Goal: Book appointment/travel/reservation

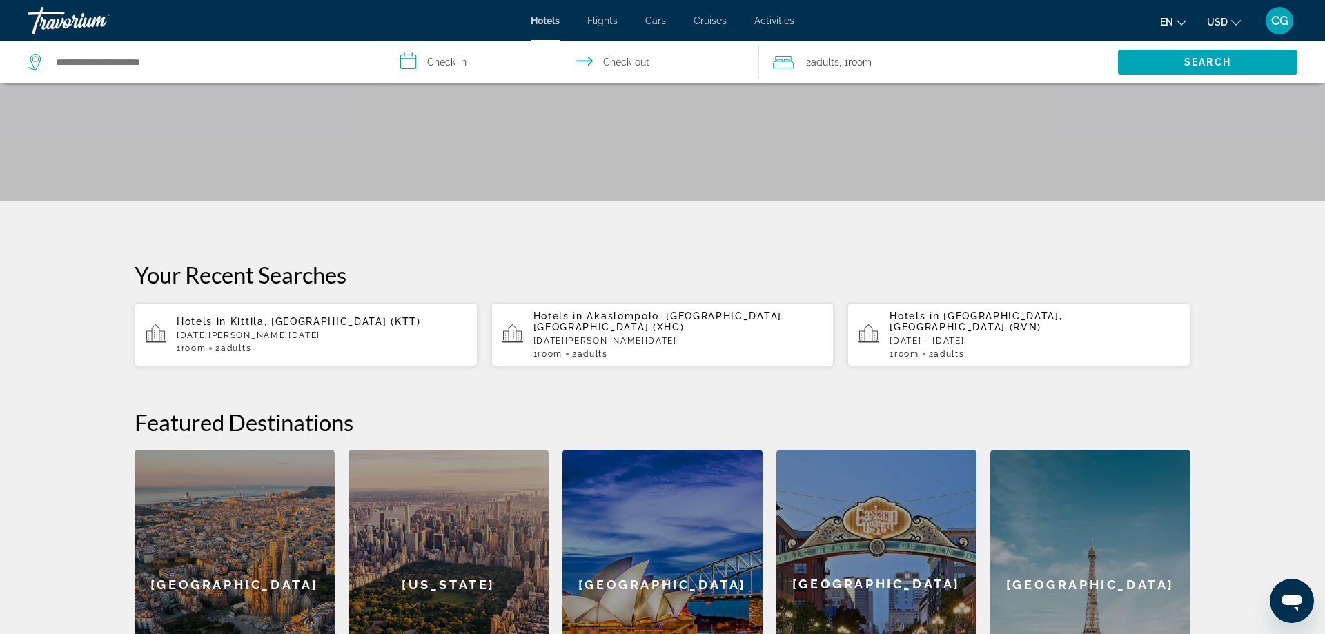
scroll to position [68, 0]
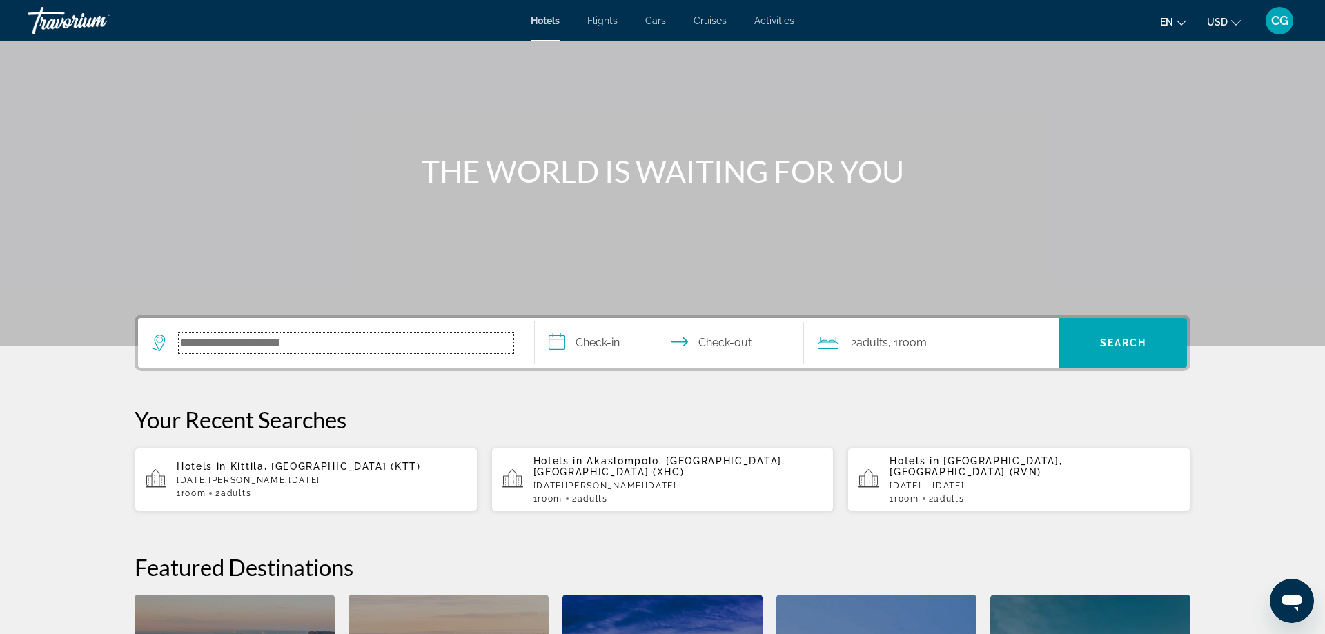
click at [369, 350] on input "Search hotel destination" at bounding box center [346, 343] width 335 height 21
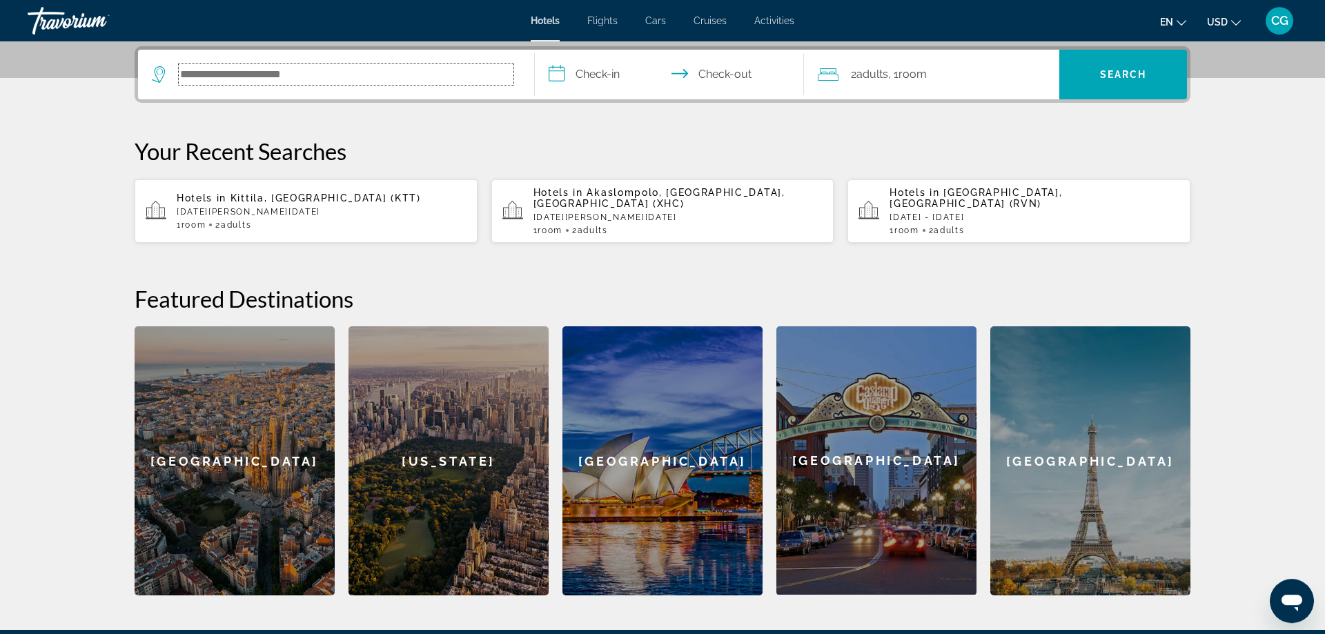
scroll to position [337, 0]
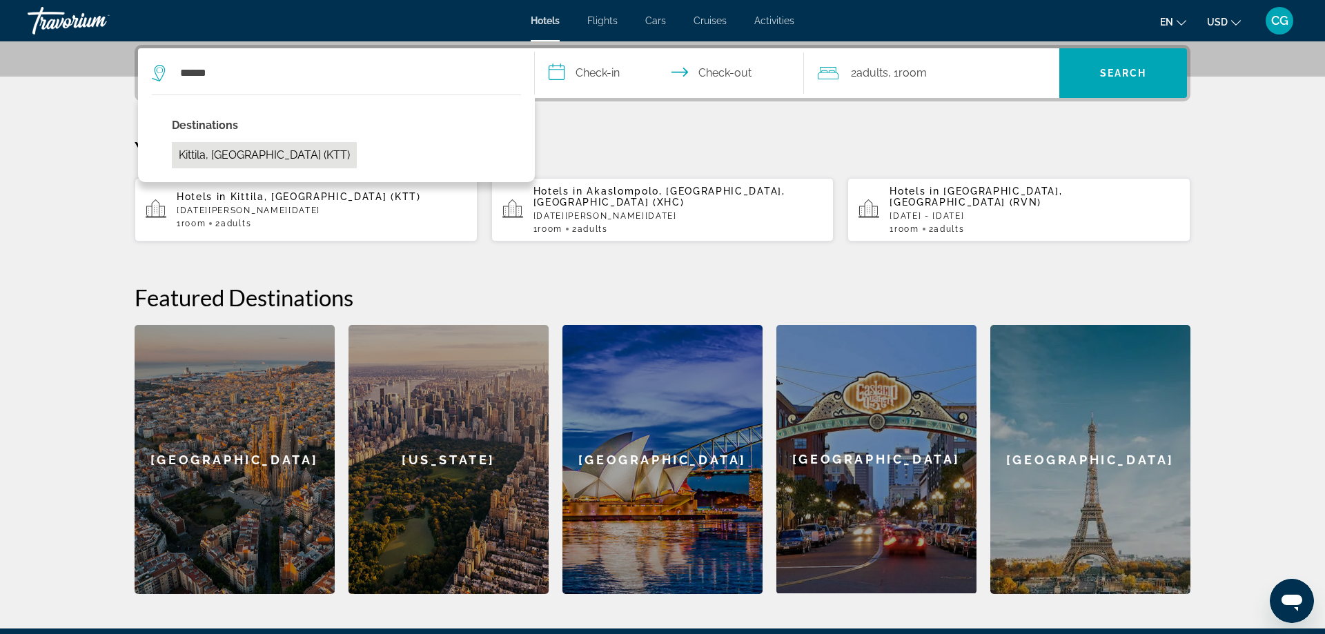
click at [284, 157] on button "Kittila, Finland (KTT)" at bounding box center [264, 155] width 185 height 26
type input "**********"
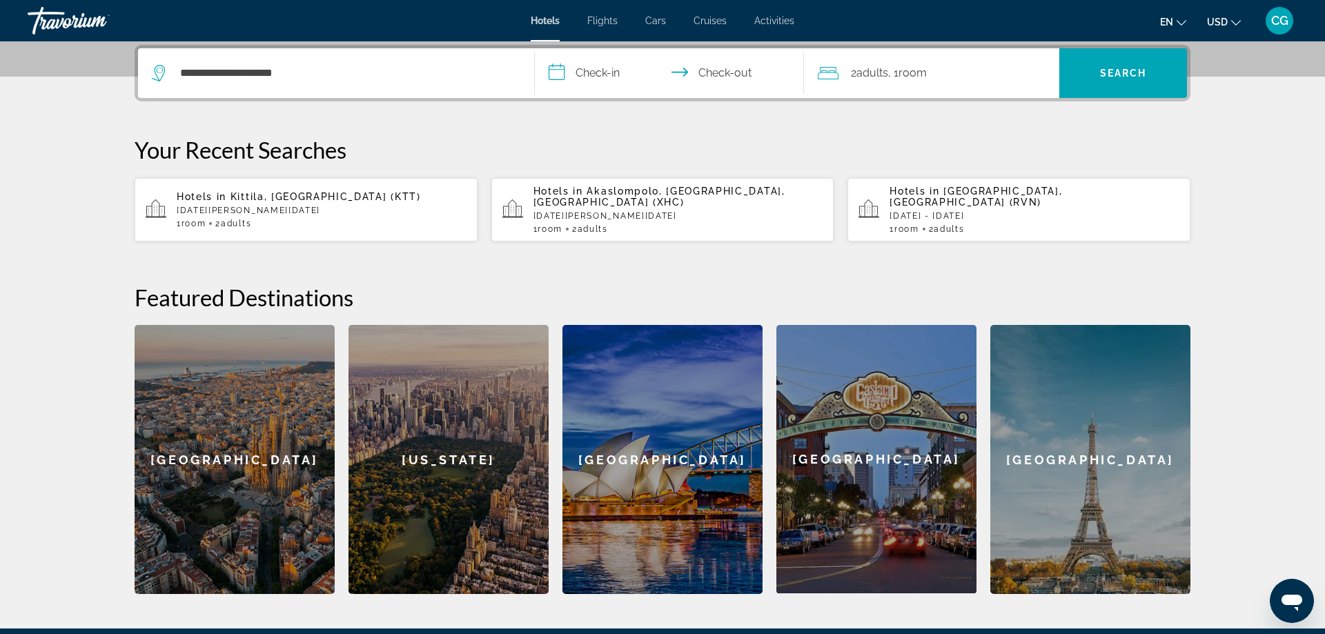
click at [597, 71] on input "**********" at bounding box center [672, 75] width 275 height 54
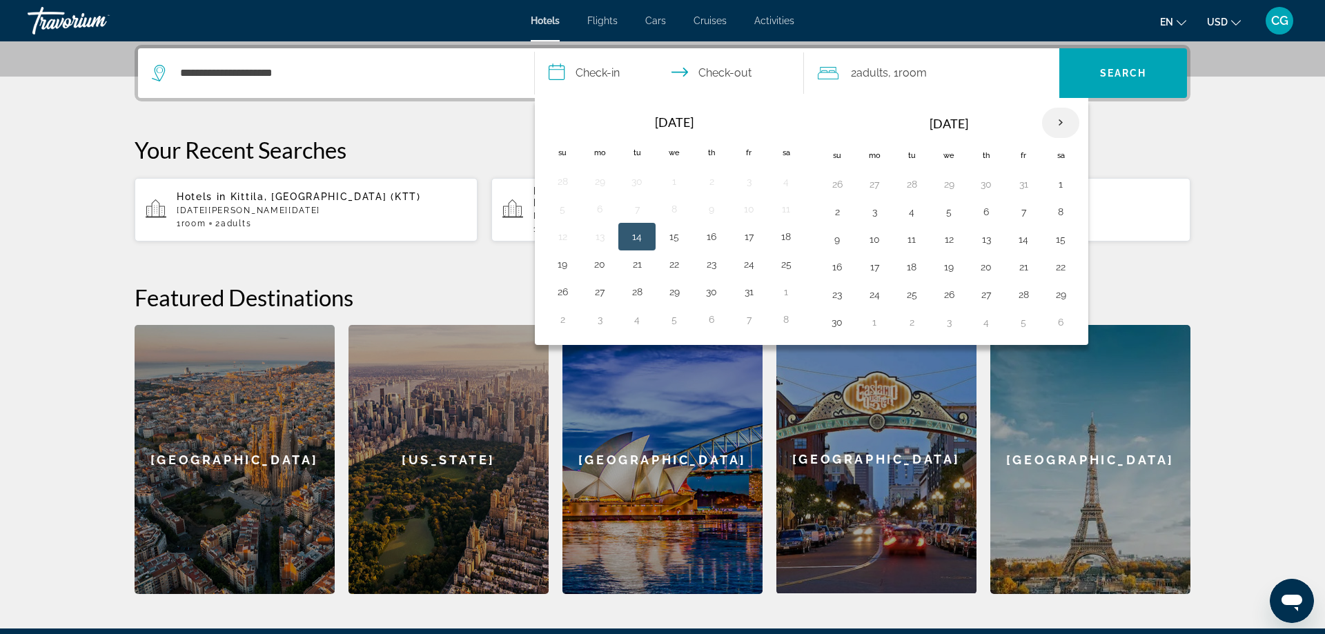
click at [1060, 124] on th "Next month" at bounding box center [1060, 123] width 37 height 30
click at [1028, 182] on button "2" at bounding box center [1023, 184] width 22 height 19
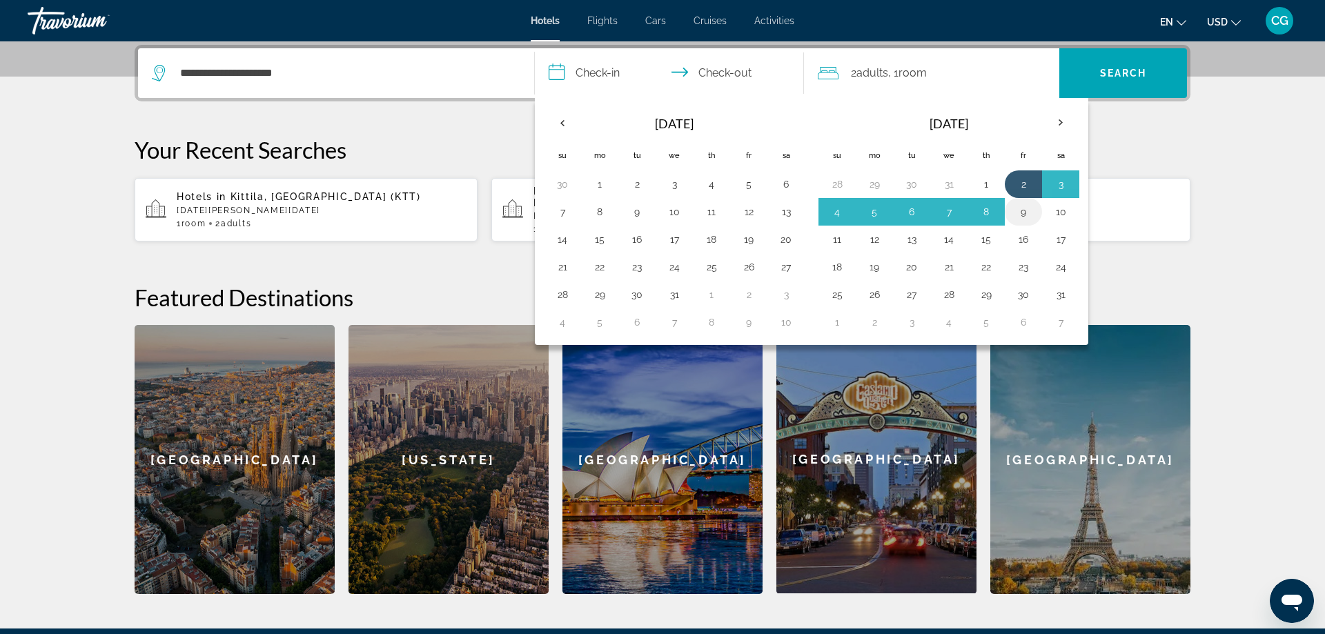
click at [1032, 208] on button "9" at bounding box center [1023, 211] width 22 height 19
type input "**********"
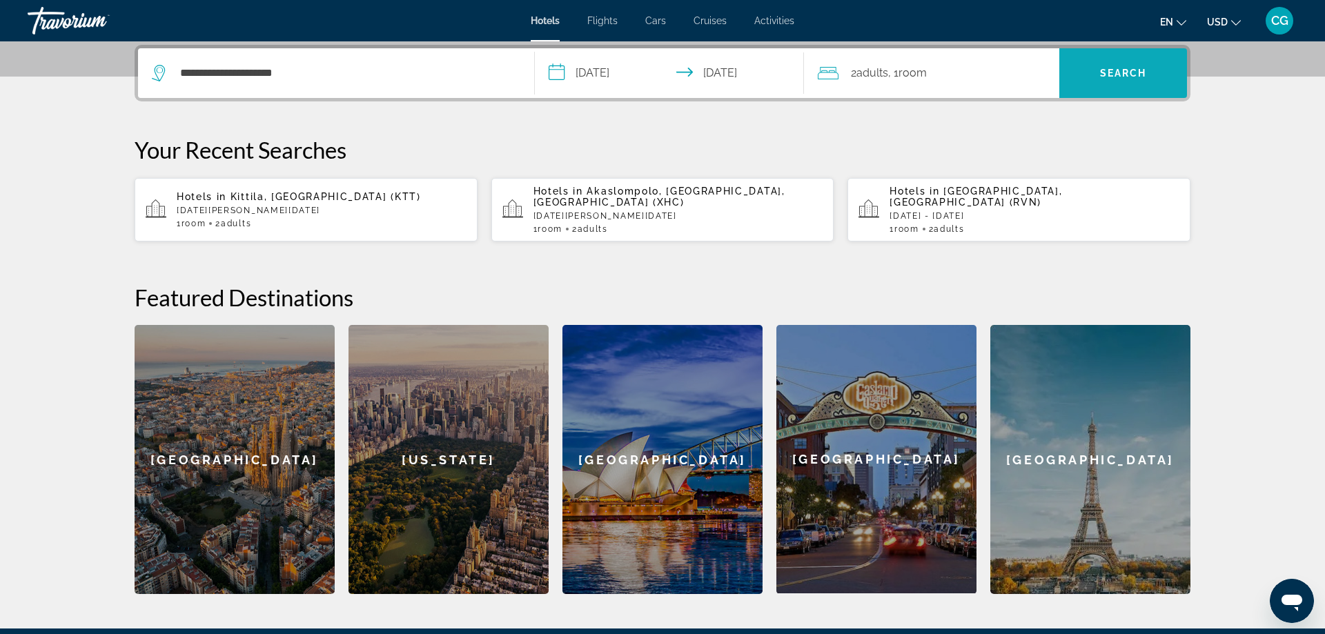
click at [1096, 60] on span "Search" at bounding box center [1123, 73] width 128 height 33
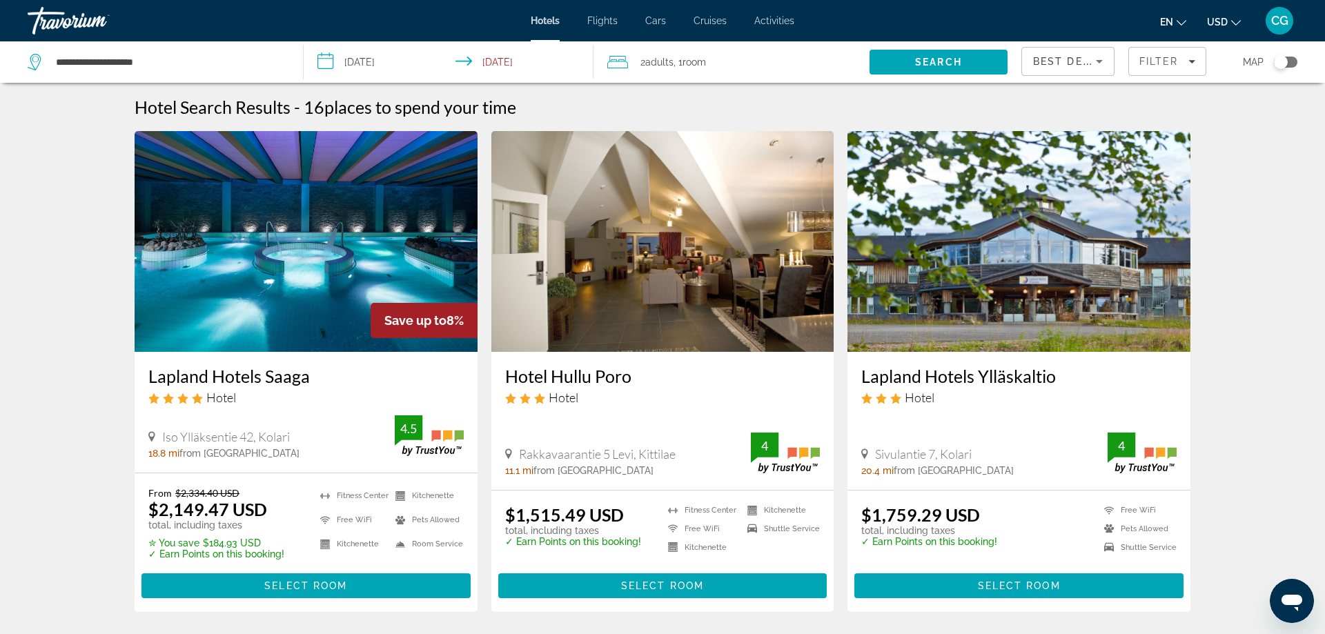
click at [1048, 59] on span "Best Deals" at bounding box center [1069, 61] width 72 height 11
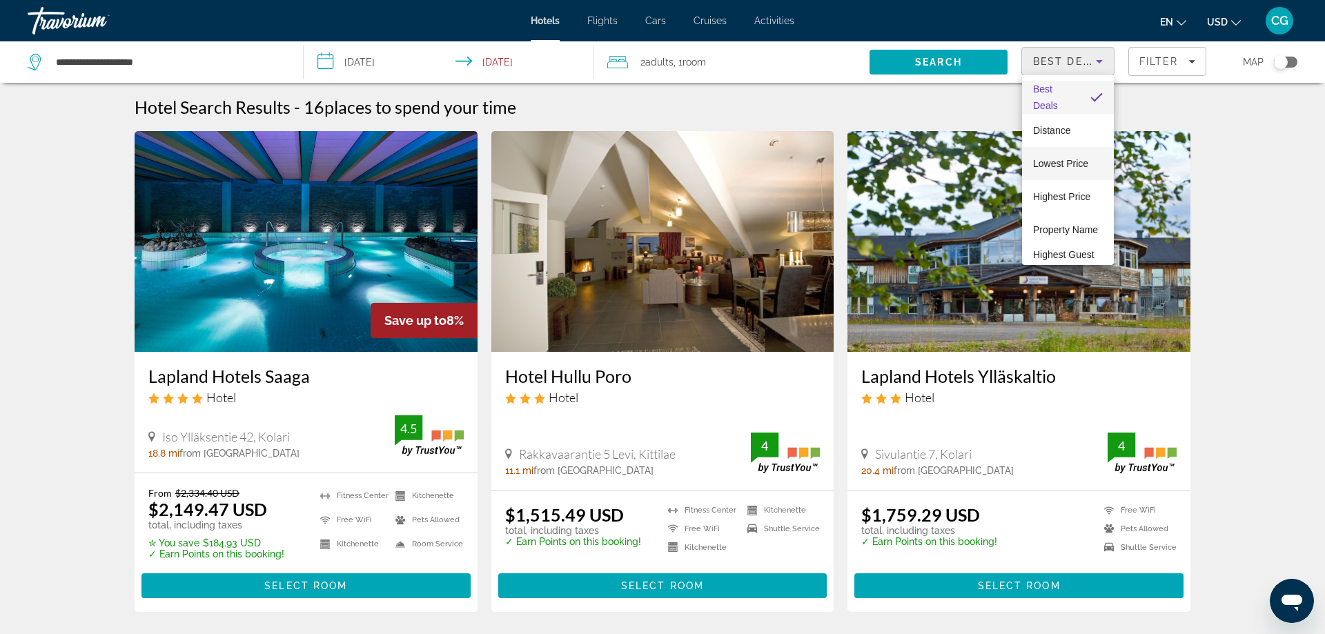
click at [1050, 159] on span "Lowest Price" at bounding box center [1060, 163] width 55 height 11
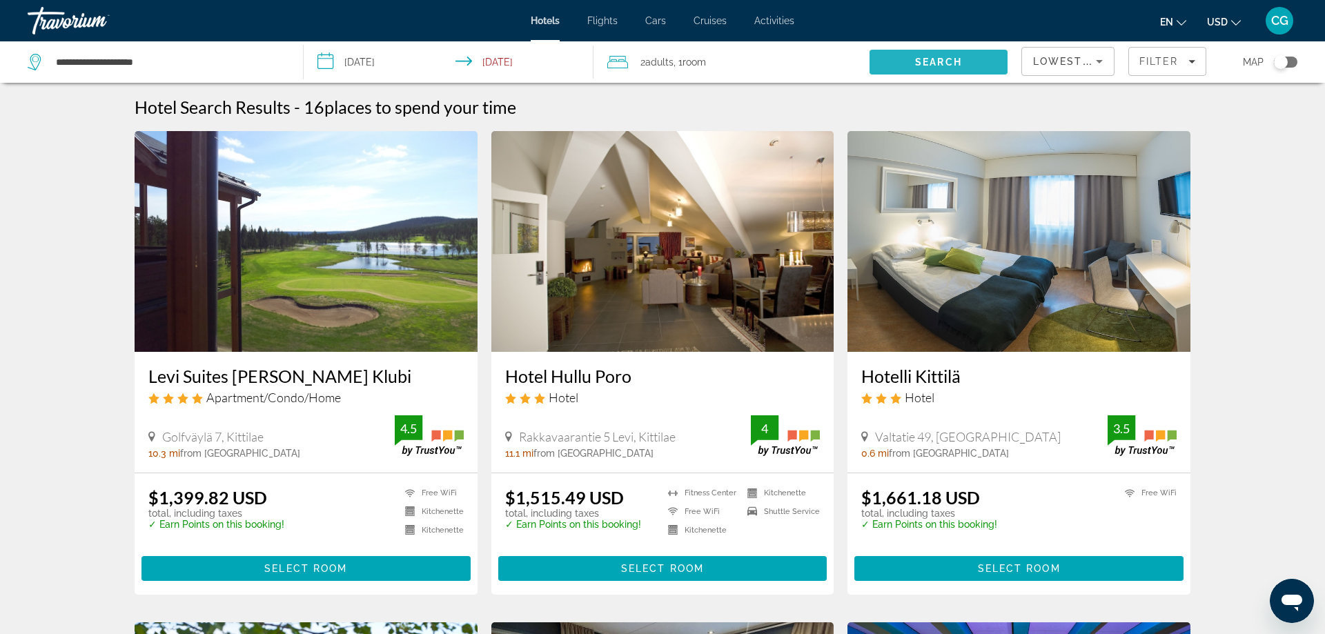
click at [991, 68] on span "Search" at bounding box center [938, 62] width 138 height 33
click at [1228, 15] on button "USD USD ($) MXN (Mex$) CAD (Can$) GBP (£) EUR (€) AUD (A$) NZD (NZ$) CNY (CN¥)" at bounding box center [1224, 22] width 34 height 20
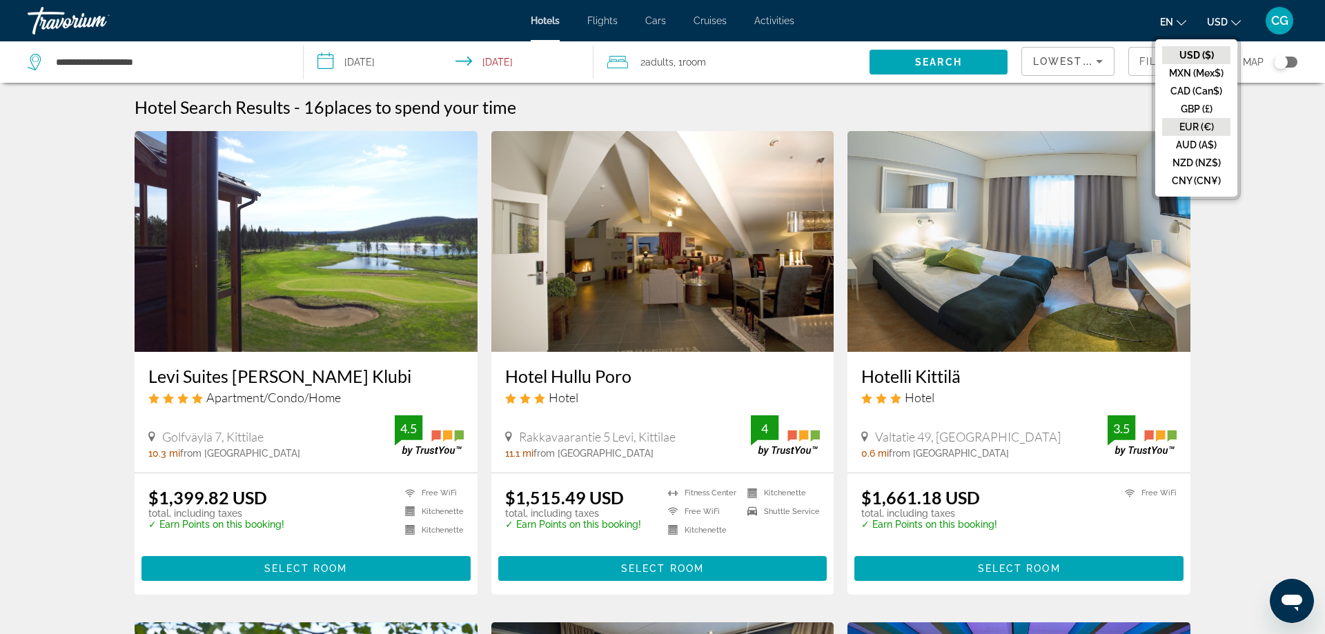
click at [1199, 119] on button "EUR (€)" at bounding box center [1196, 127] width 68 height 18
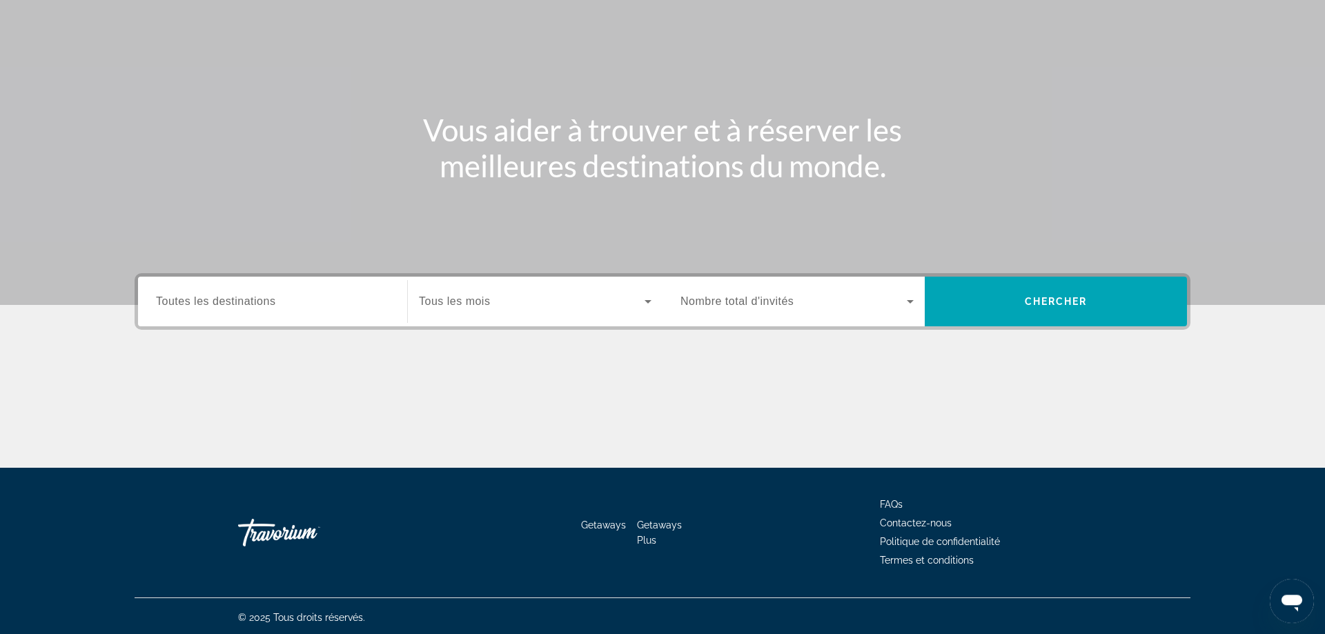
scroll to position [112, 0]
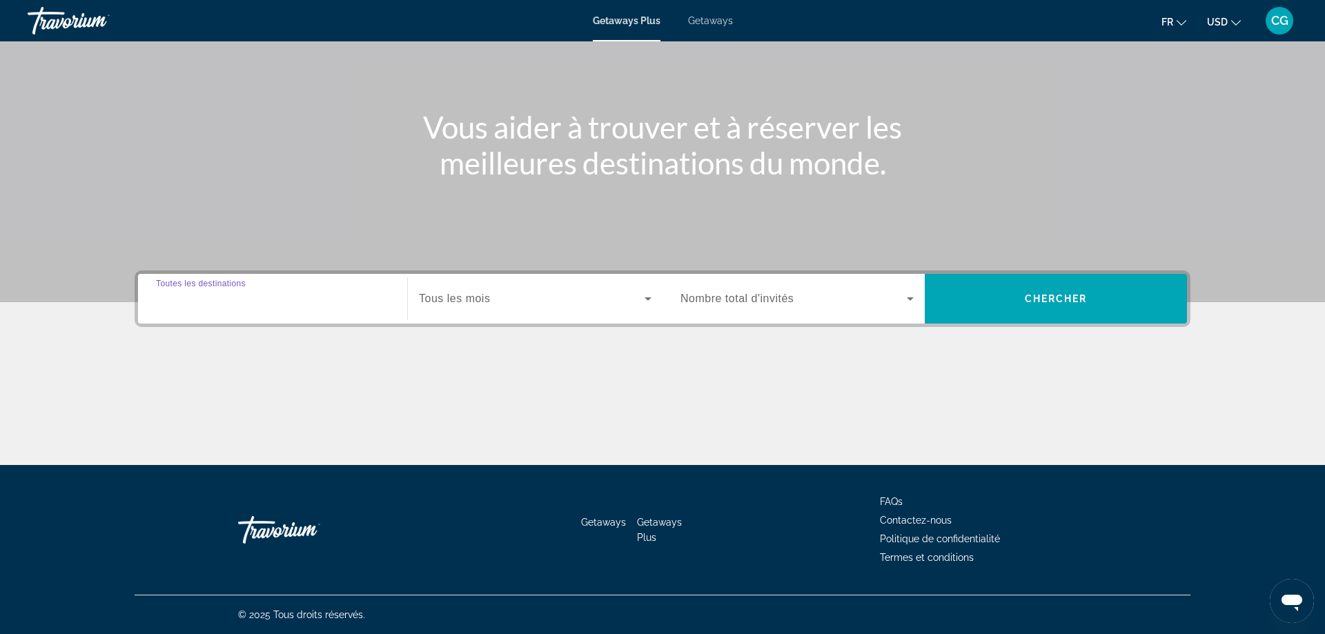
click at [315, 301] on input "Destination Toutes les destinations" at bounding box center [272, 299] width 233 height 17
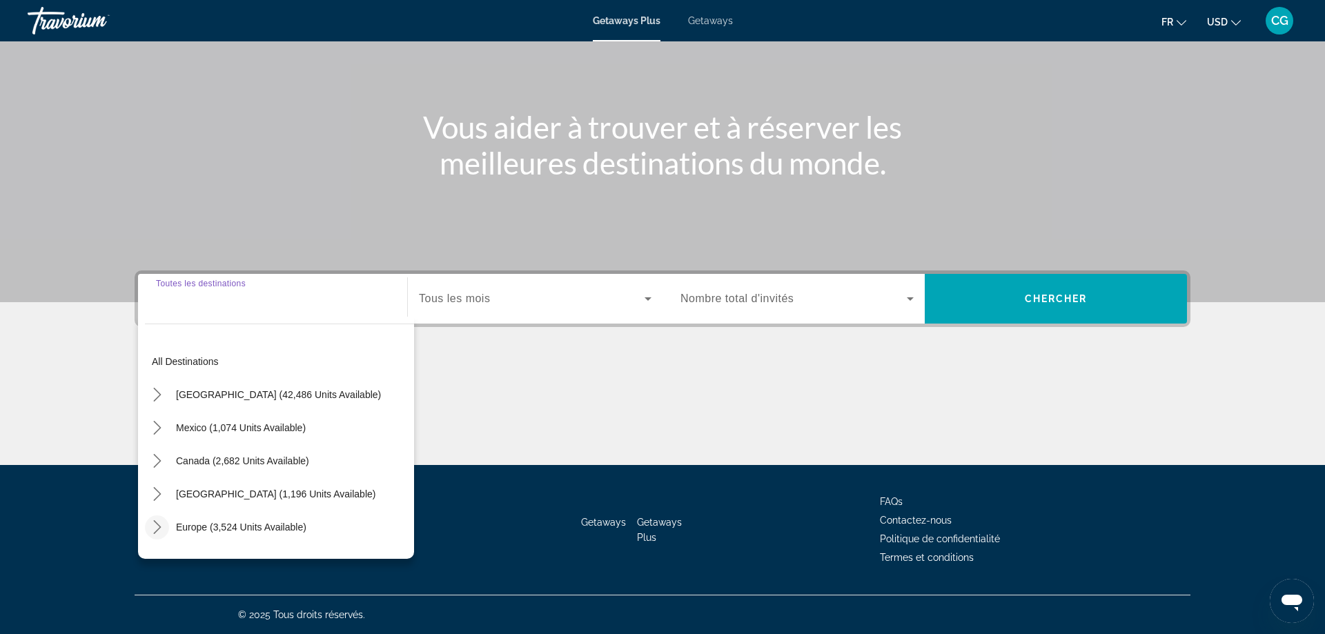
click at [157, 528] on icon "Toggle Europe (3,524 units available) submenu" at bounding box center [157, 527] width 14 height 14
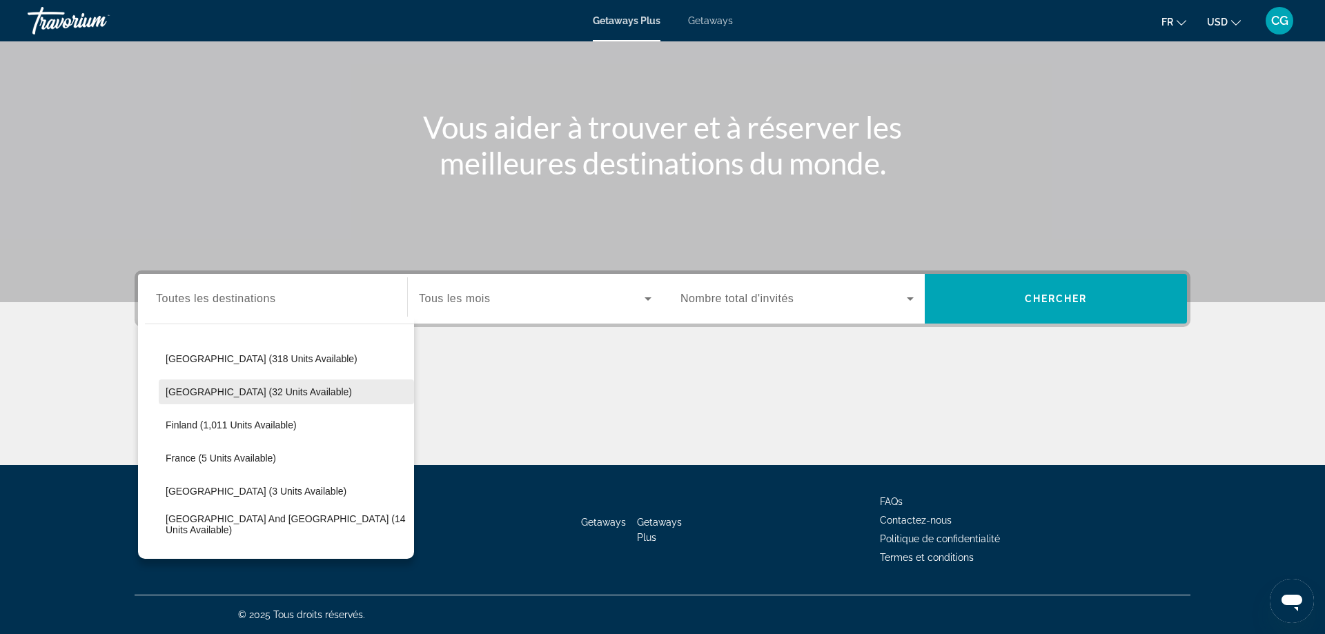
scroll to position [236, 0]
click at [193, 423] on span "Finland (1,011 units available)" at bounding box center [231, 423] width 131 height 11
type input "**********"
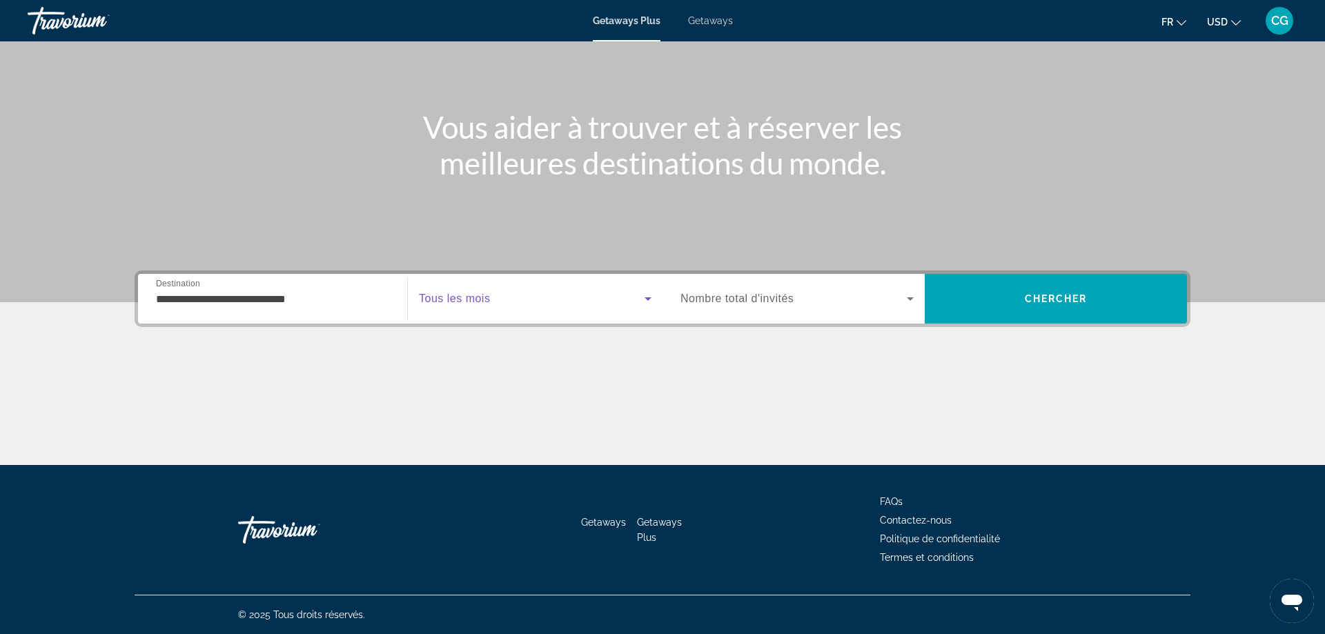
click at [542, 299] on span "Search widget" at bounding box center [532, 298] width 226 height 17
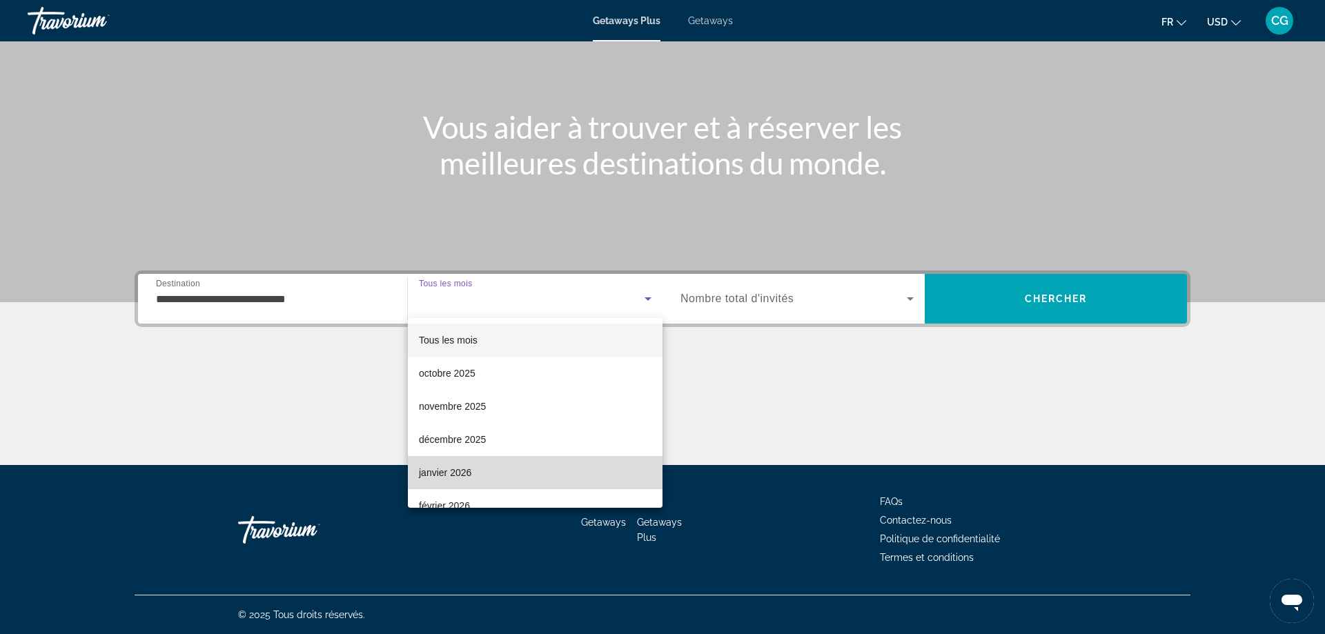
click at [501, 464] on mat-option "janvier 2026" at bounding box center [535, 472] width 255 height 33
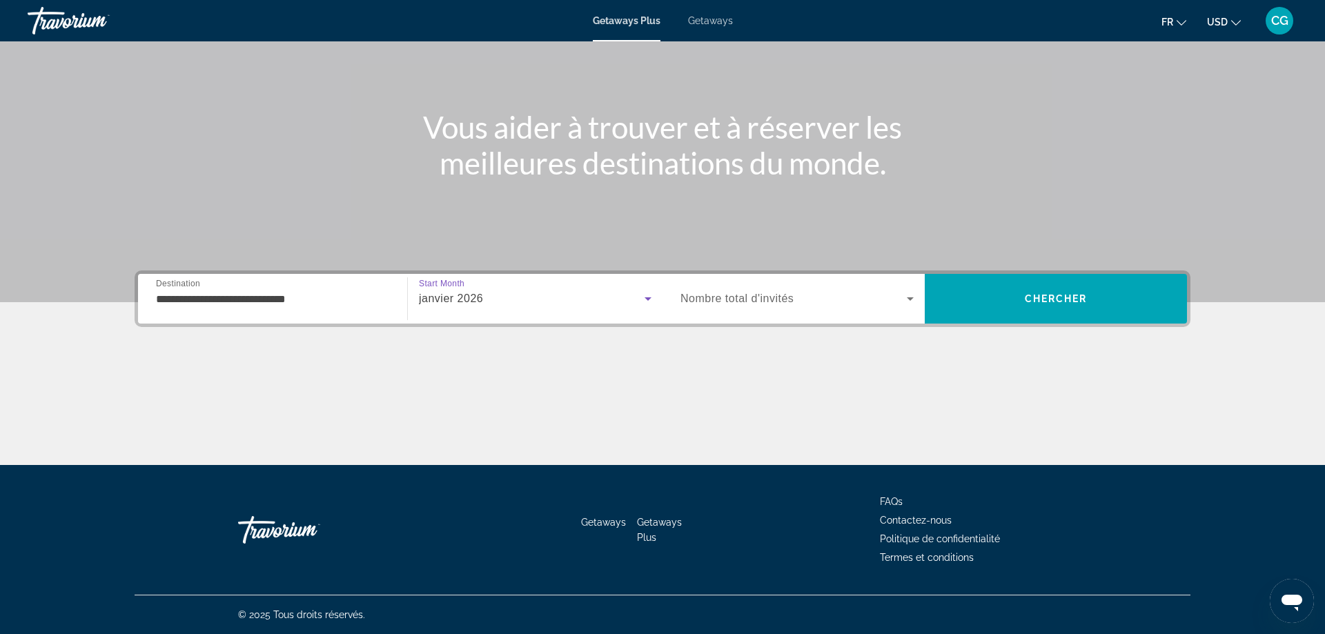
click at [820, 286] on div "Search widget" at bounding box center [796, 298] width 233 height 39
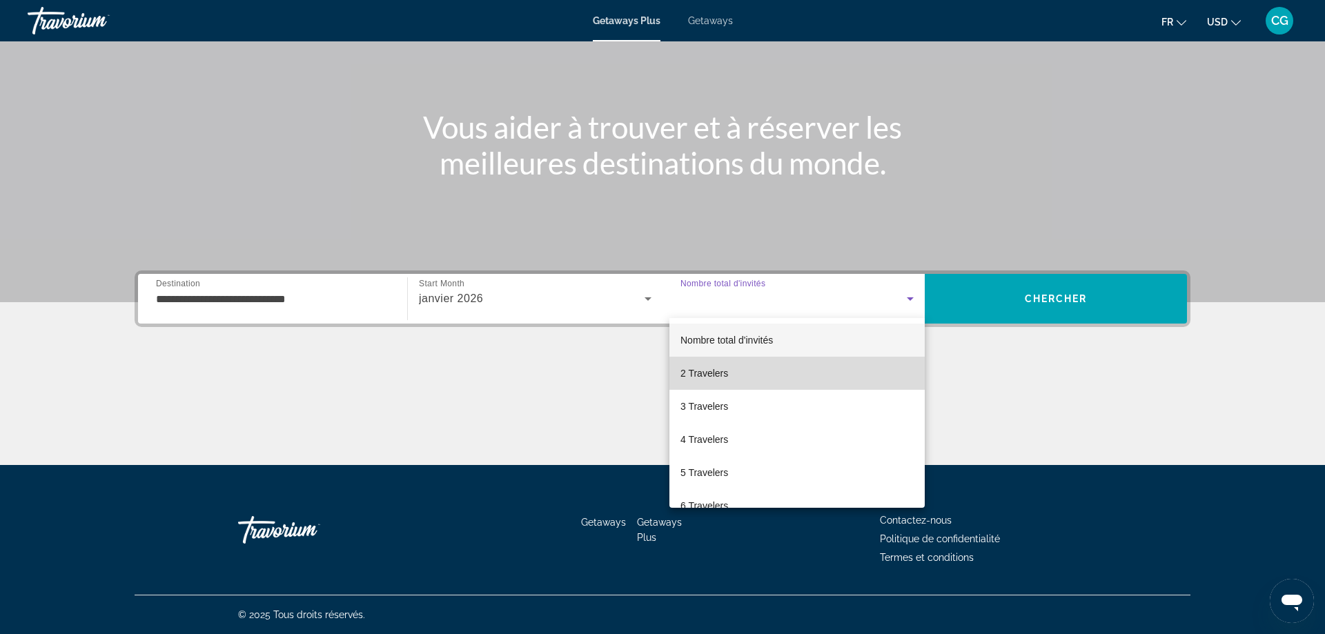
click at [736, 369] on mat-option "2 Travelers" at bounding box center [796, 373] width 255 height 33
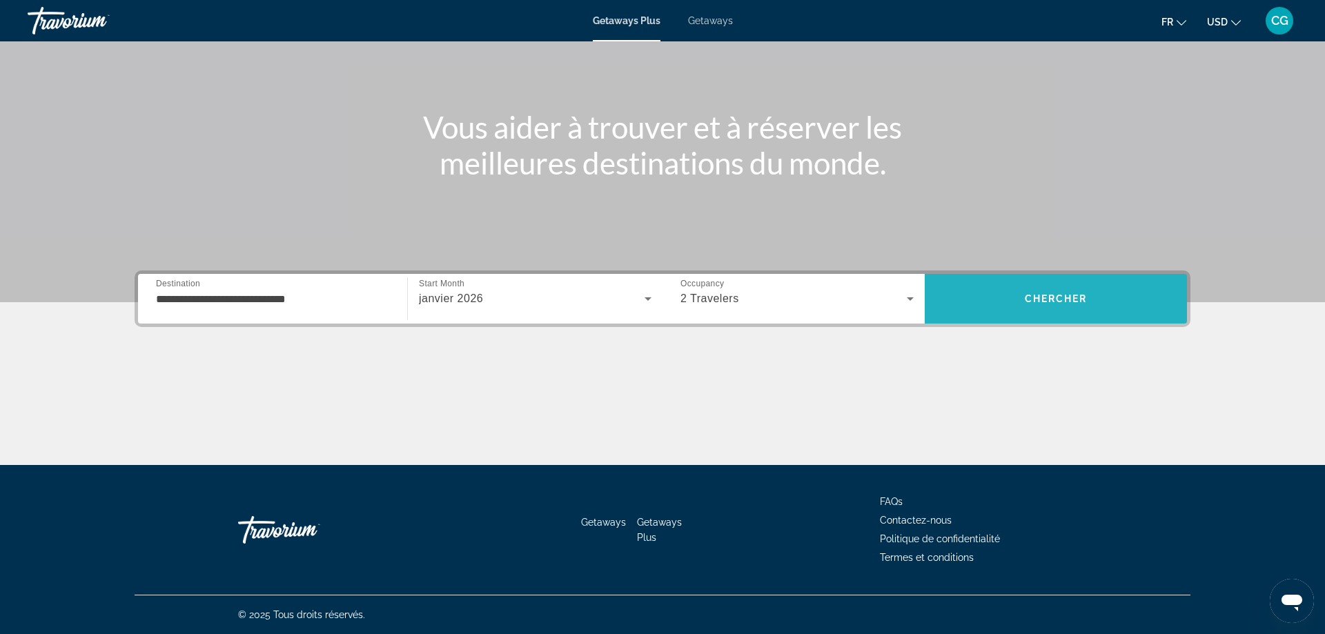
click at [1039, 300] on span "Chercher" at bounding box center [1056, 298] width 63 height 11
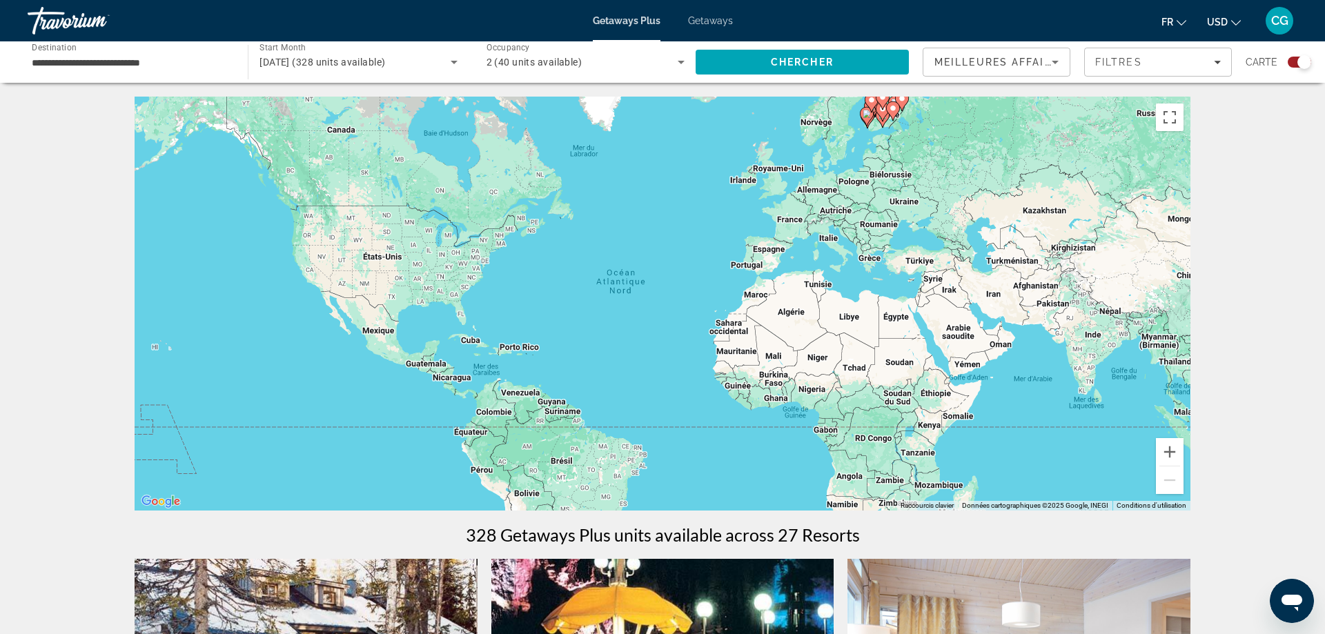
click at [1227, 23] on span "USD" at bounding box center [1217, 22] width 21 height 11
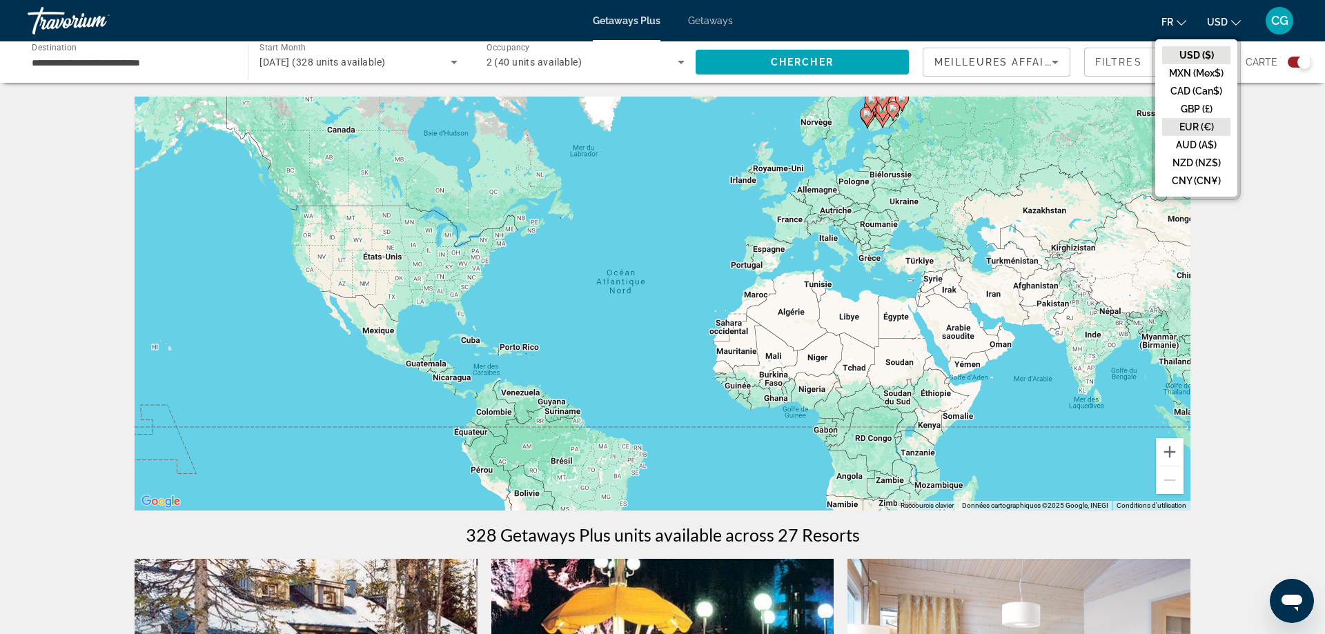
click at [1206, 124] on button "EUR (€)" at bounding box center [1196, 127] width 68 height 18
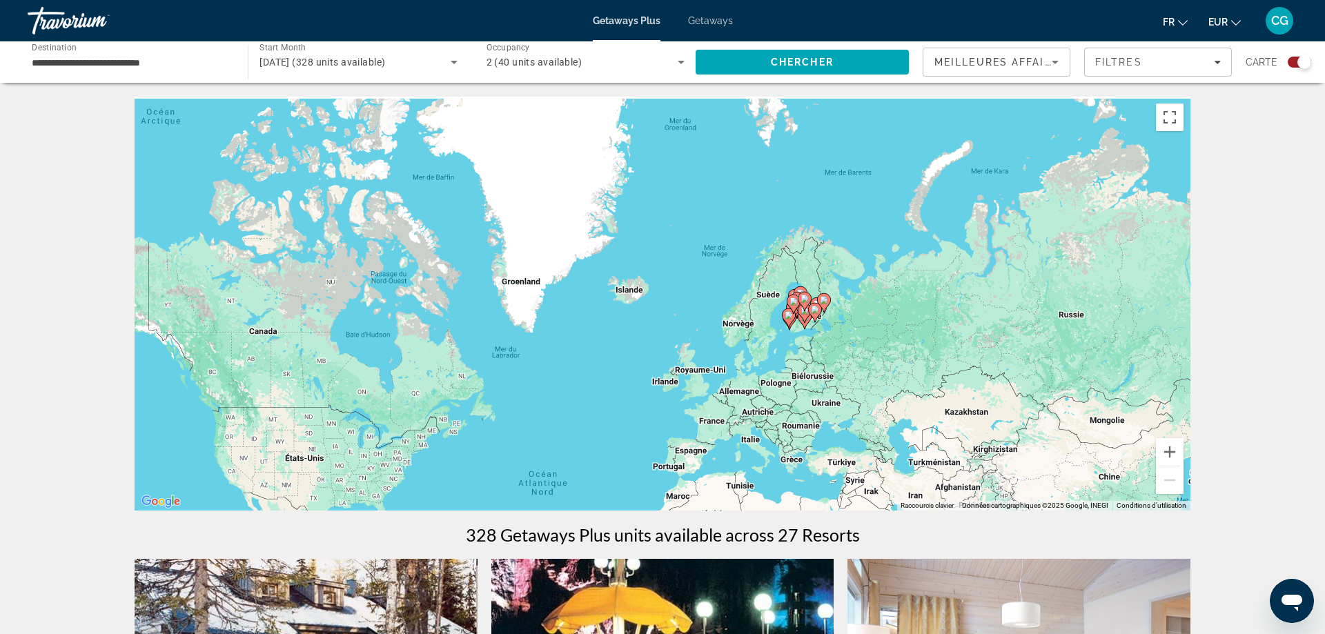
drag, startPoint x: 924, startPoint y: 230, endPoint x: 1044, endPoint y: 445, distance: 246.5
click at [853, 401] on div "Pour activer le glissement avec le clavier, appuyez sur Alt+Entrée. Une fois ce…" at bounding box center [663, 304] width 1056 height 414
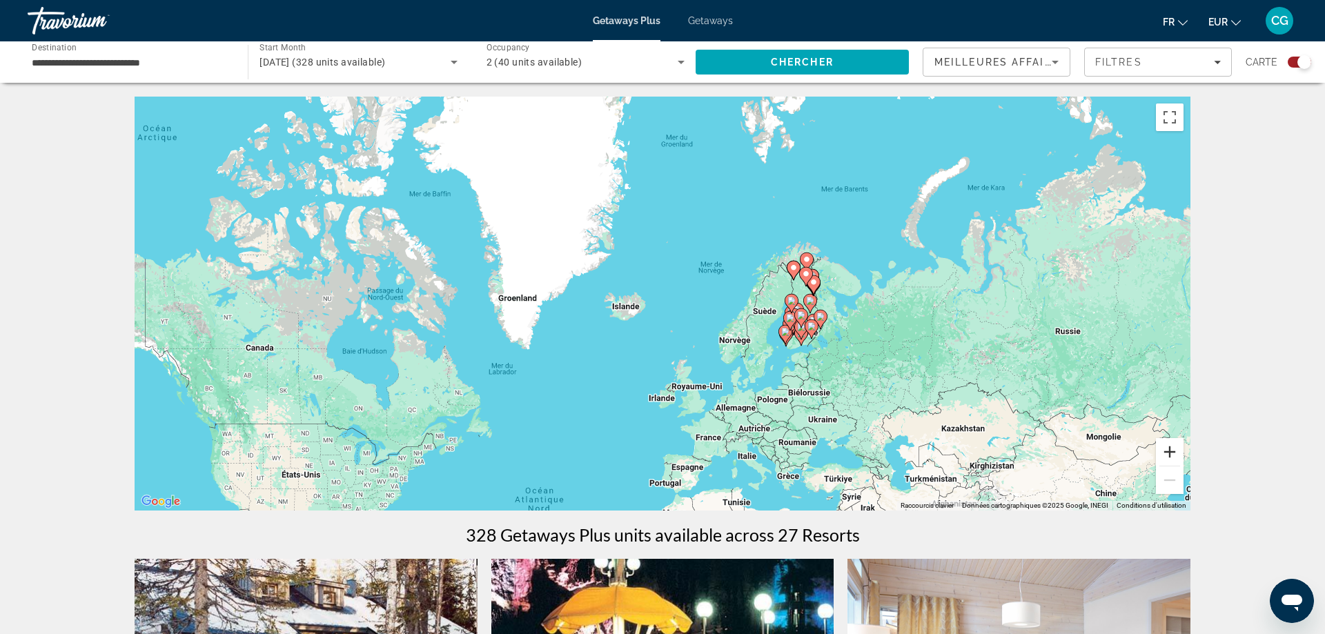
click at [1165, 457] on button "Zoom avant" at bounding box center [1170, 452] width 28 height 28
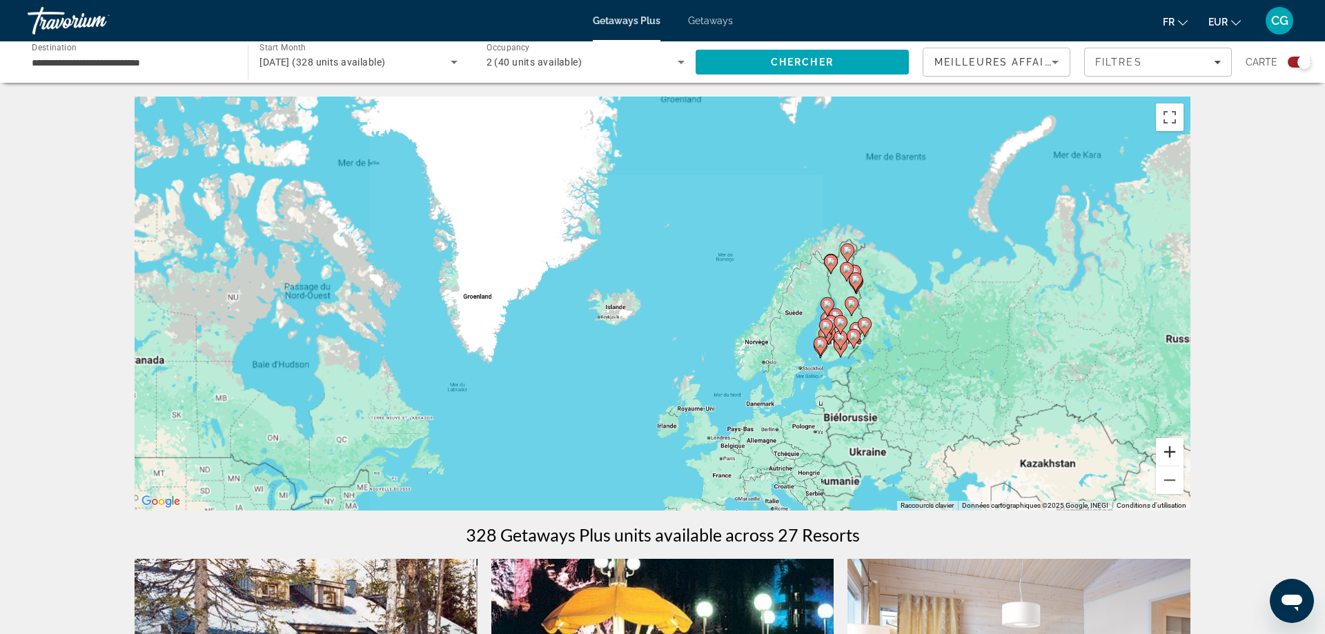
click at [1165, 457] on button "Zoom avant" at bounding box center [1170, 452] width 28 height 28
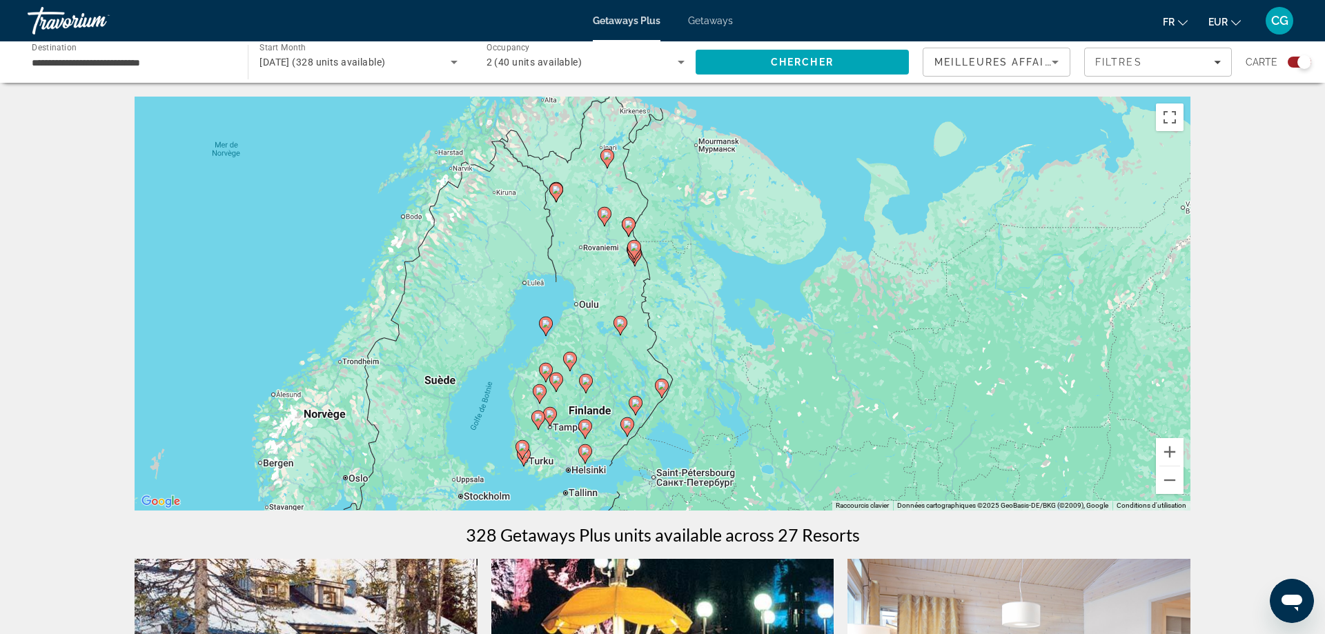
drag, startPoint x: 1089, startPoint y: 384, endPoint x: 453, endPoint y: 373, distance: 636.3
click at [453, 373] on div "Pour activer le glissement avec le clavier, appuyez sur Alt+Entrée. Une fois ce…" at bounding box center [663, 304] width 1056 height 414
click at [1163, 455] on button "Zoom avant" at bounding box center [1170, 452] width 28 height 28
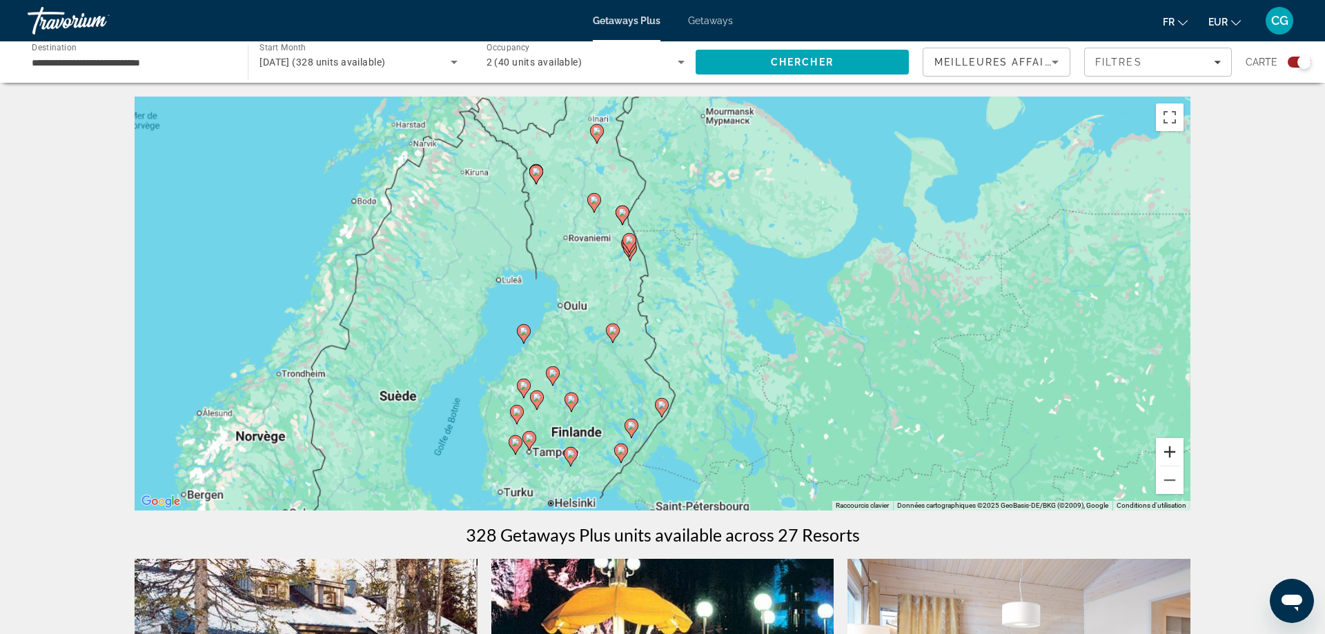
click at [1164, 455] on button "Zoom avant" at bounding box center [1170, 452] width 28 height 28
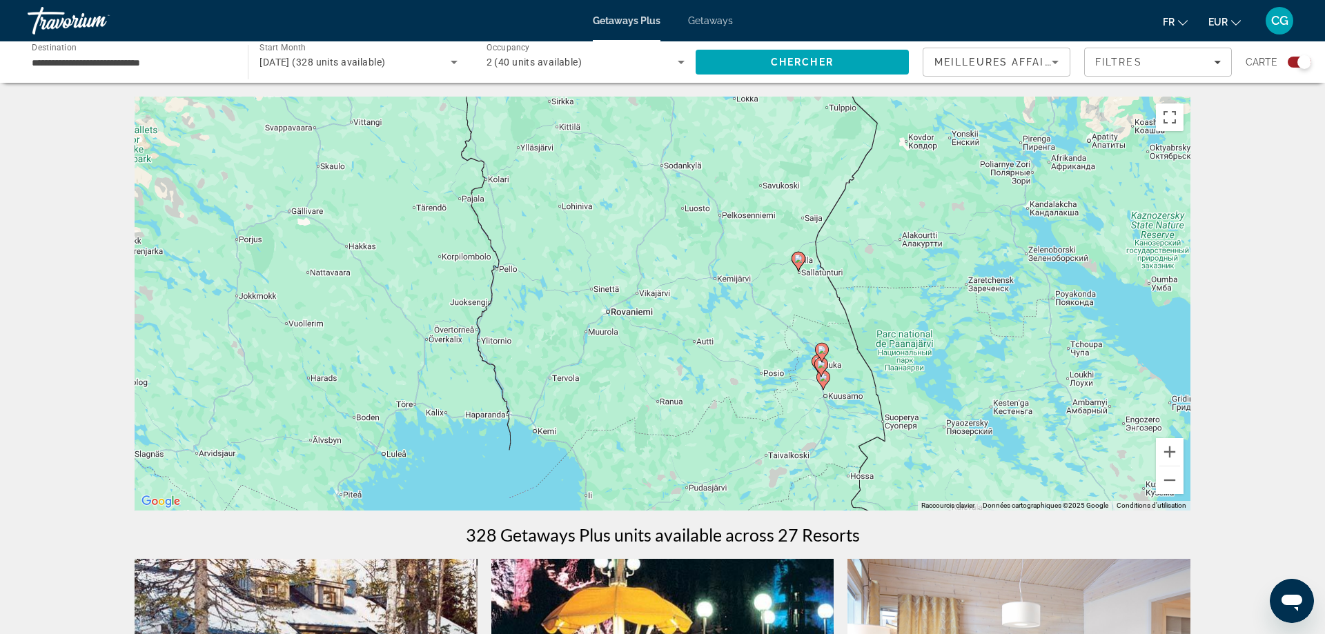
drag, startPoint x: 762, startPoint y: 228, endPoint x: 1008, endPoint y: 428, distance: 317.3
click at [1008, 428] on div "Pour activer le glissement avec le clavier, appuyez sur Alt+Entrée. Une fois ce…" at bounding box center [663, 304] width 1056 height 414
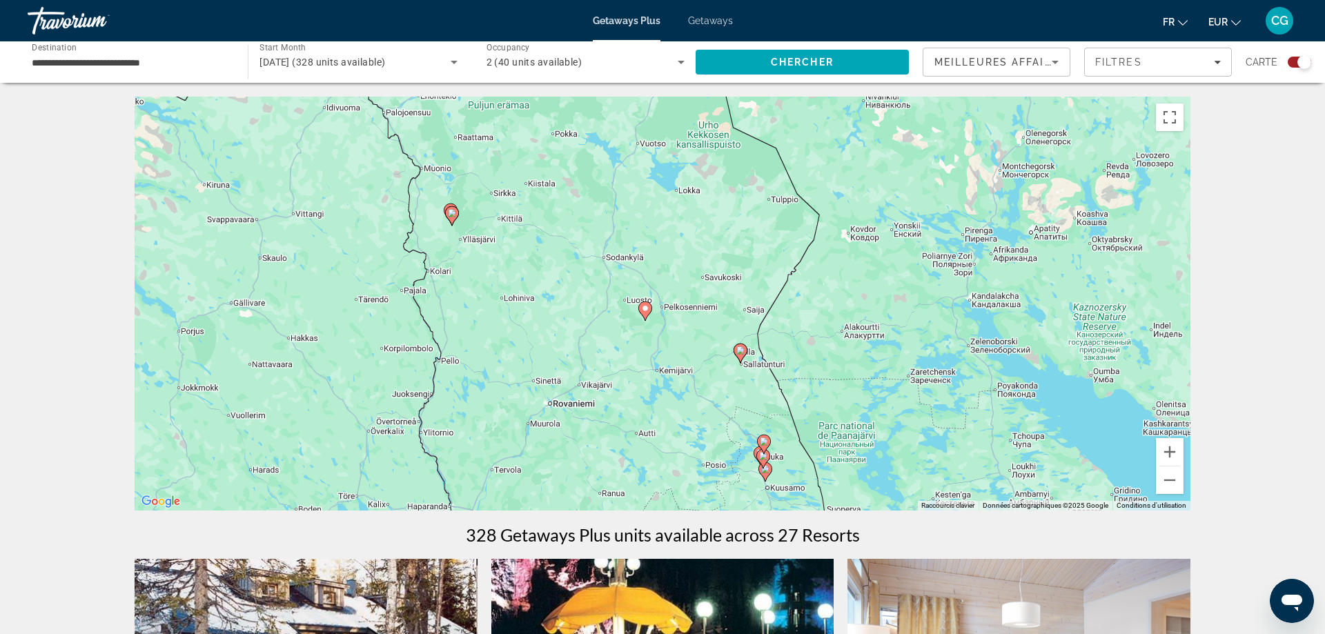
drag, startPoint x: 682, startPoint y: 253, endPoint x: 620, endPoint y: 322, distance: 92.9
click at [620, 322] on div "Pour activer le glissement avec le clavier, appuyez sur Alt+Entrée. Une fois ce…" at bounding box center [663, 304] width 1056 height 414
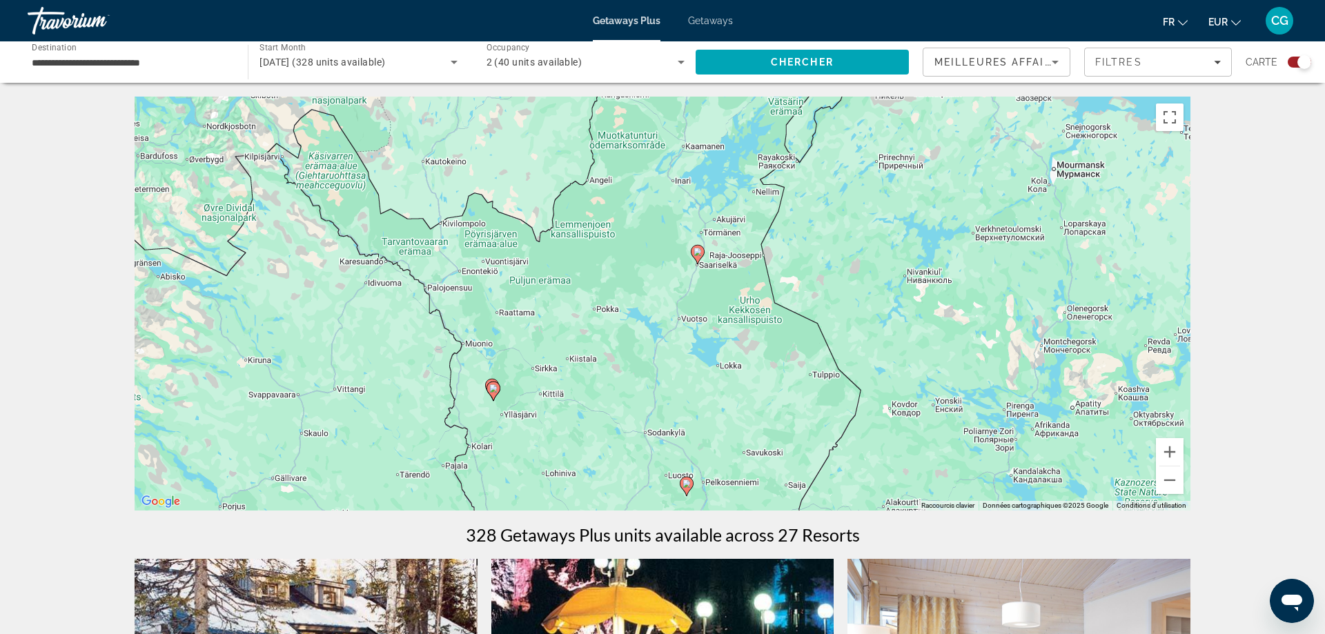
drag, startPoint x: 802, startPoint y: 258, endPoint x: 843, endPoint y: 436, distance: 182.8
click at [843, 436] on div "Pour activer le glissement avec le clavier, appuyez sur Alt+Entrée. Une fois ce…" at bounding box center [663, 304] width 1056 height 414
click at [697, 259] on icon "Main content" at bounding box center [697, 257] width 12 height 18
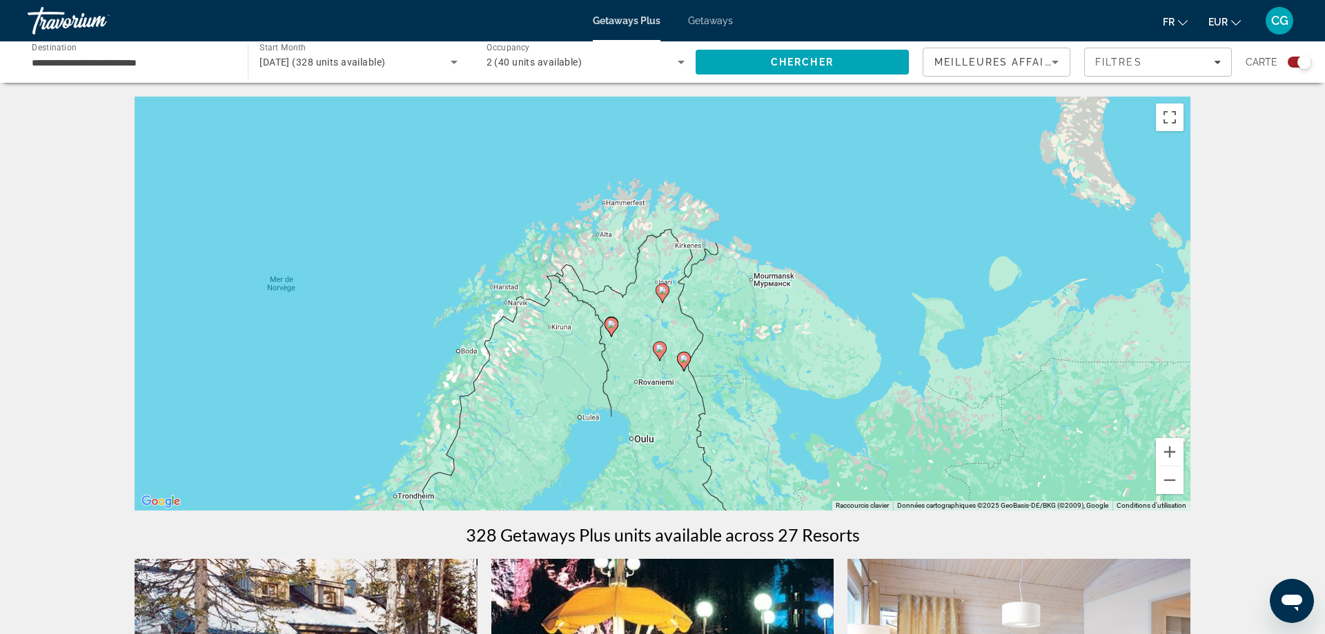
click at [662, 298] on icon "Main content" at bounding box center [662, 293] width 12 height 18
type input "**********"
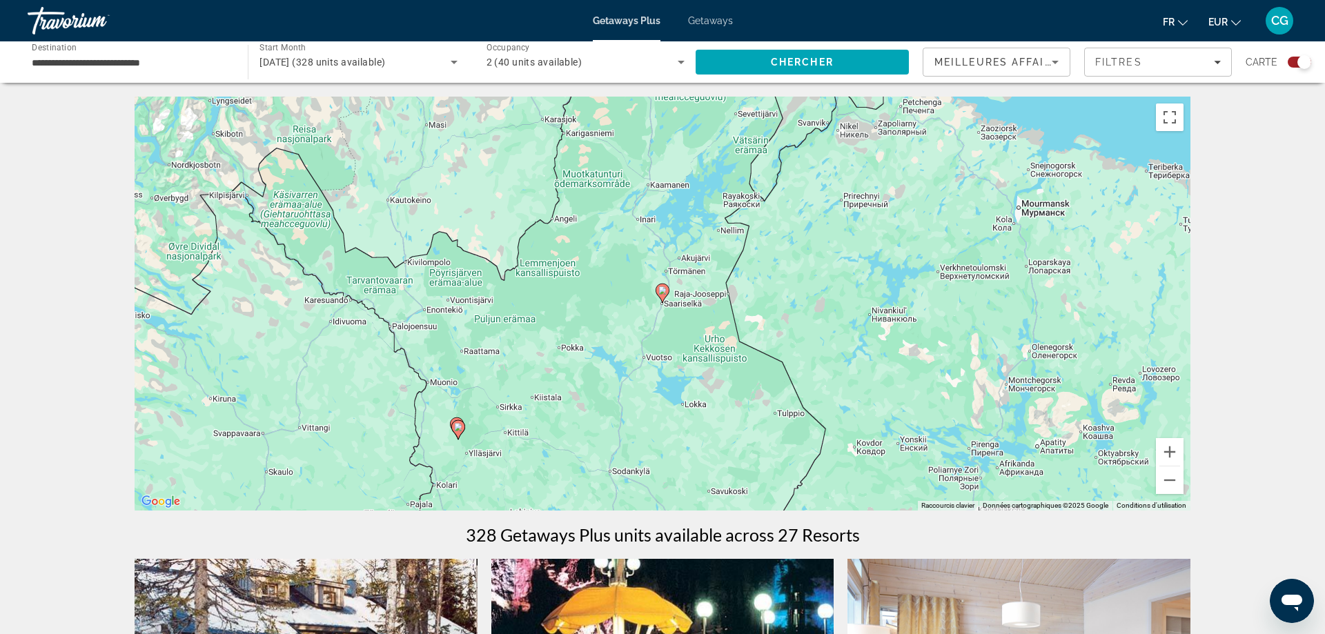
click at [662, 295] on icon "Main content" at bounding box center [662, 293] width 12 height 18
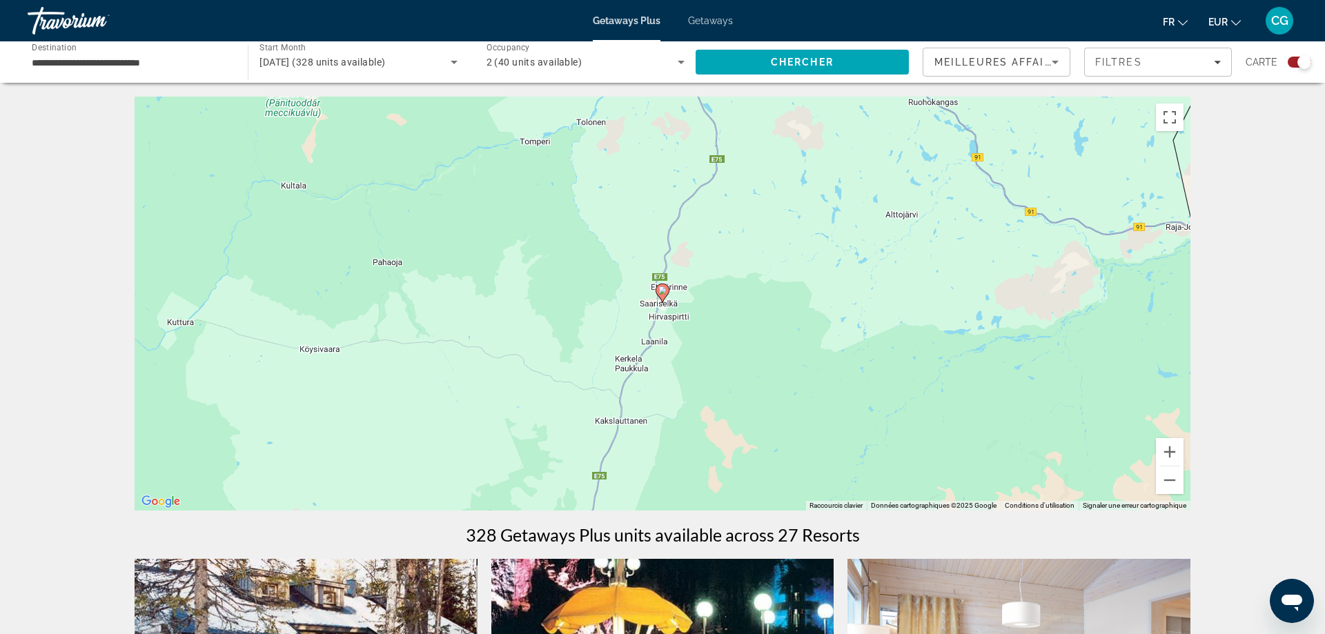
click at [664, 293] on image "Main content" at bounding box center [662, 290] width 8 height 8
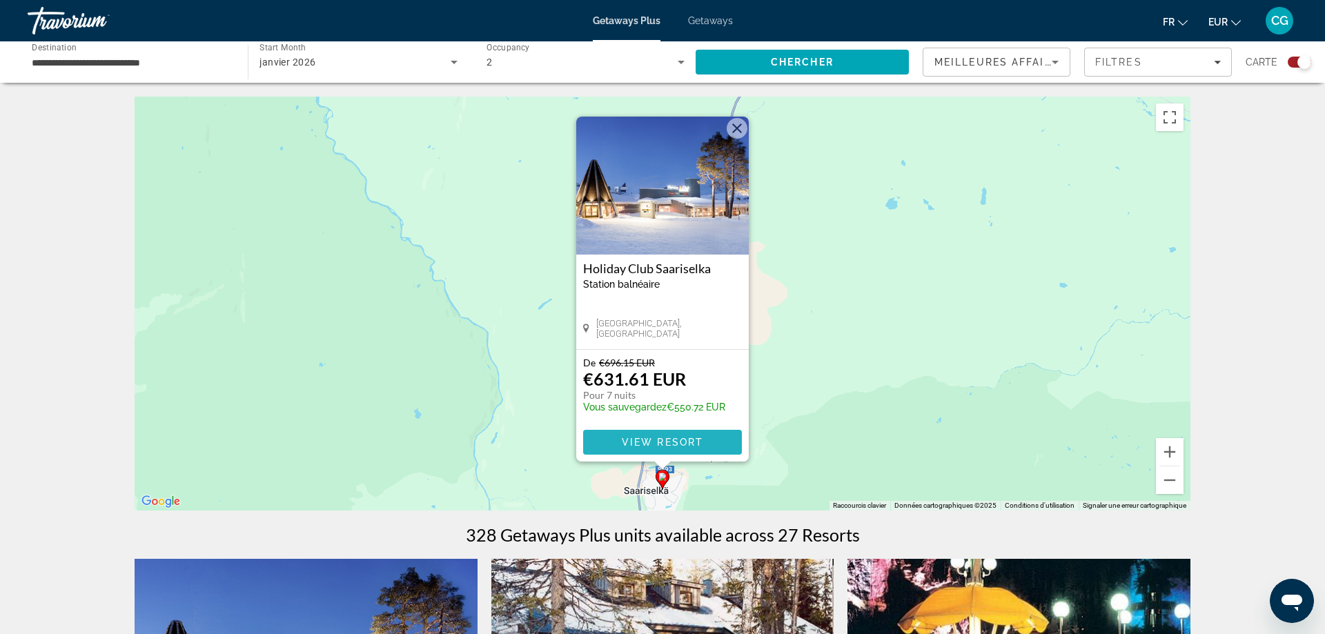
click at [677, 435] on span "Main content" at bounding box center [662, 442] width 159 height 33
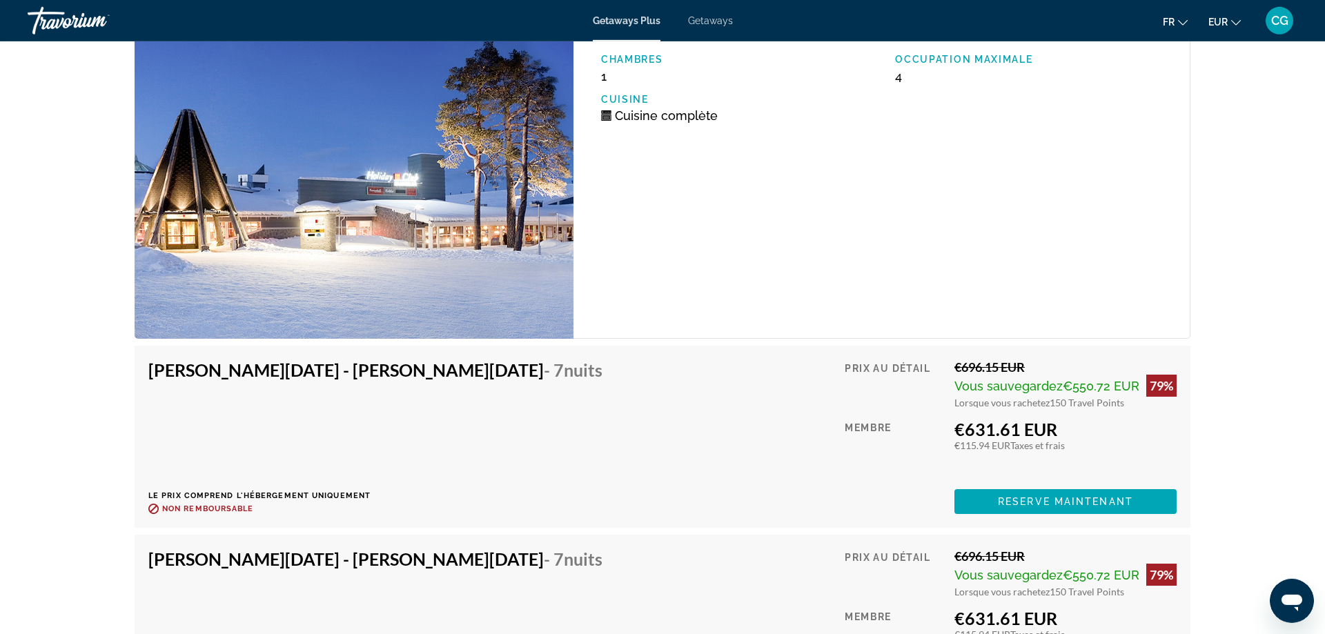
scroll to position [2534, 0]
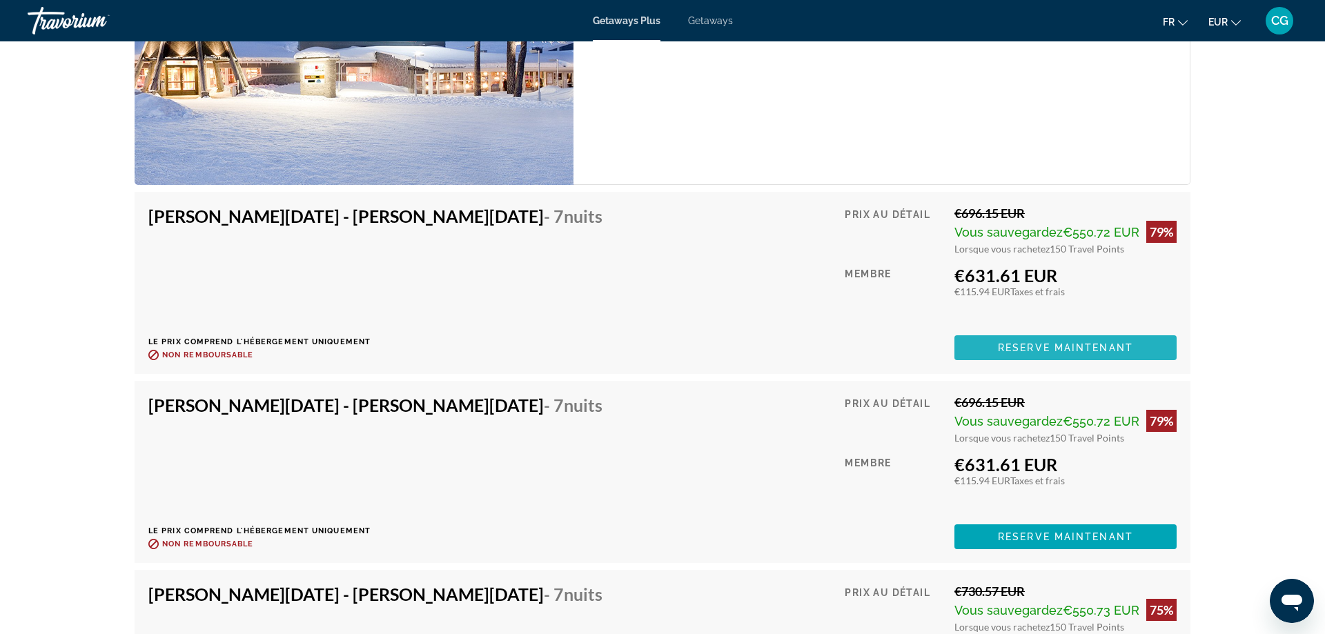
click at [1034, 342] on span "Main content" at bounding box center [1065, 347] width 222 height 33
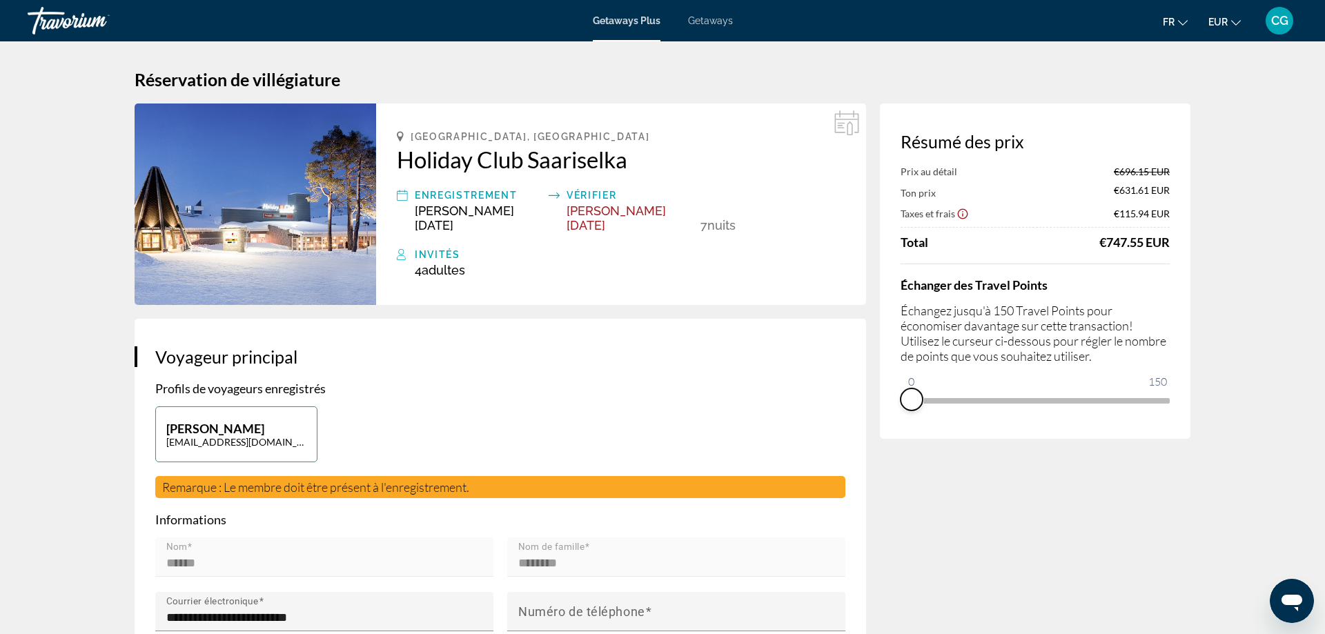
drag, startPoint x: 1157, startPoint y: 412, endPoint x: 841, endPoint y: 421, distance: 316.1
drag, startPoint x: 918, startPoint y: 382, endPoint x: 1257, endPoint y: 402, distance: 339.3
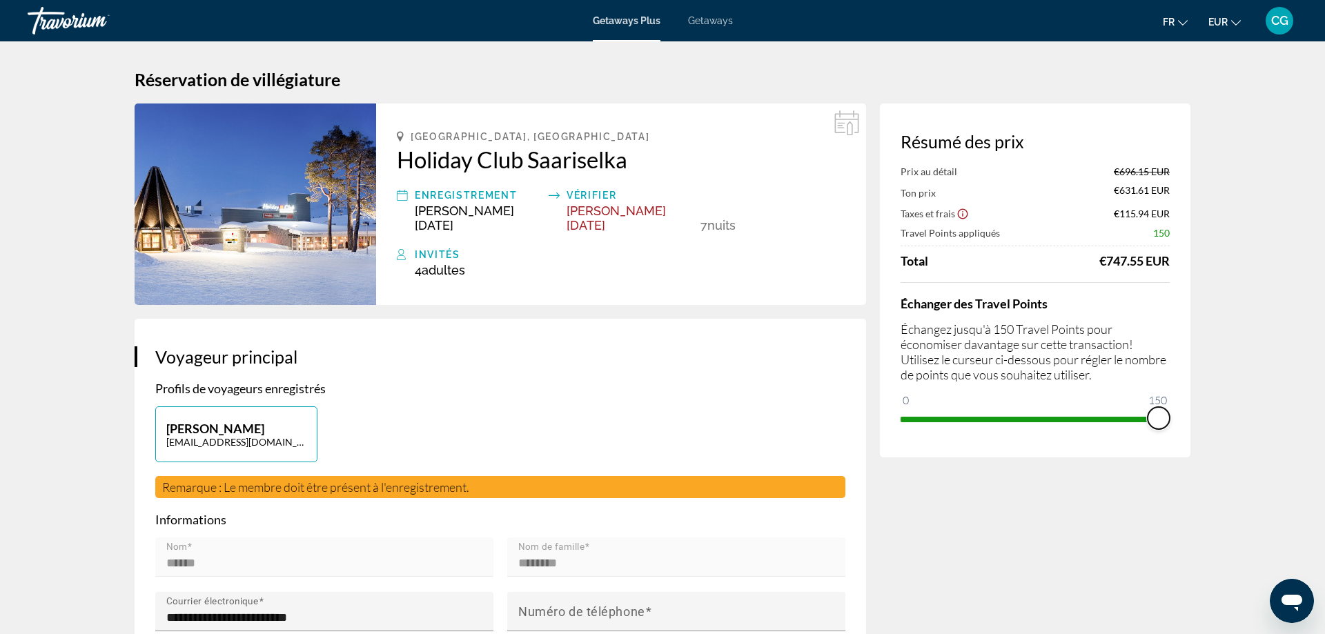
drag, startPoint x: 1151, startPoint y: 422, endPoint x: 1241, endPoint y: 415, distance: 89.9
click at [296, 210] on img "Main content" at bounding box center [255, 203] width 241 height 201
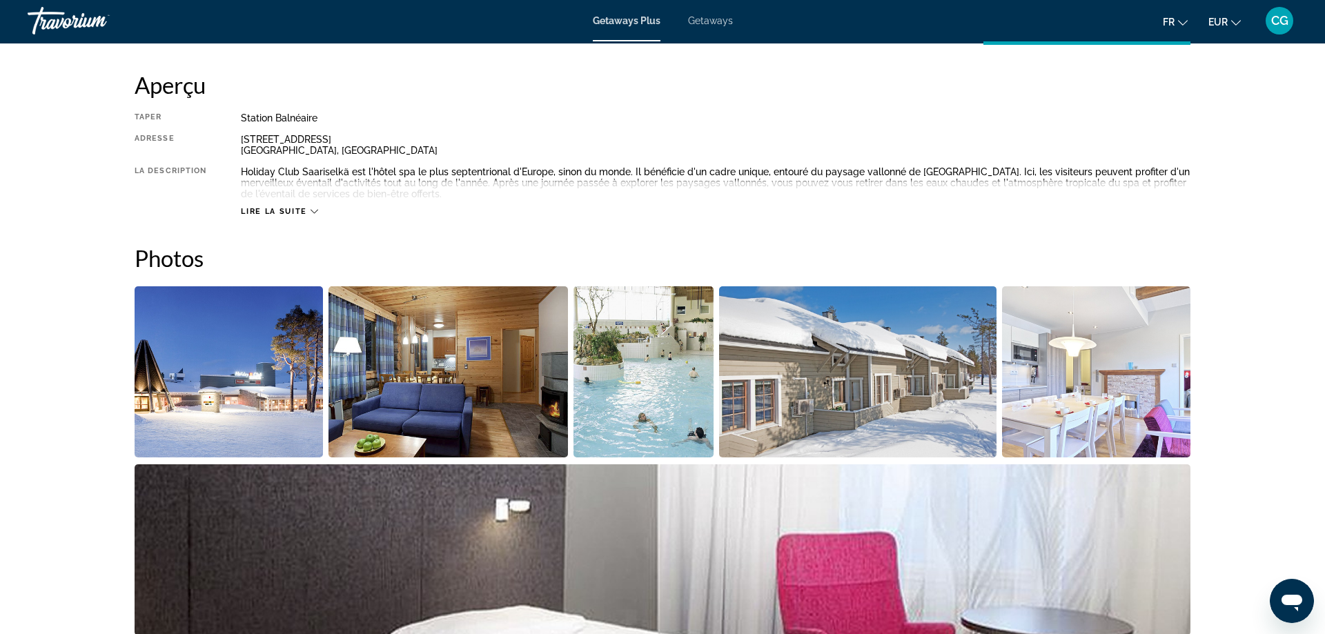
scroll to position [704, 0]
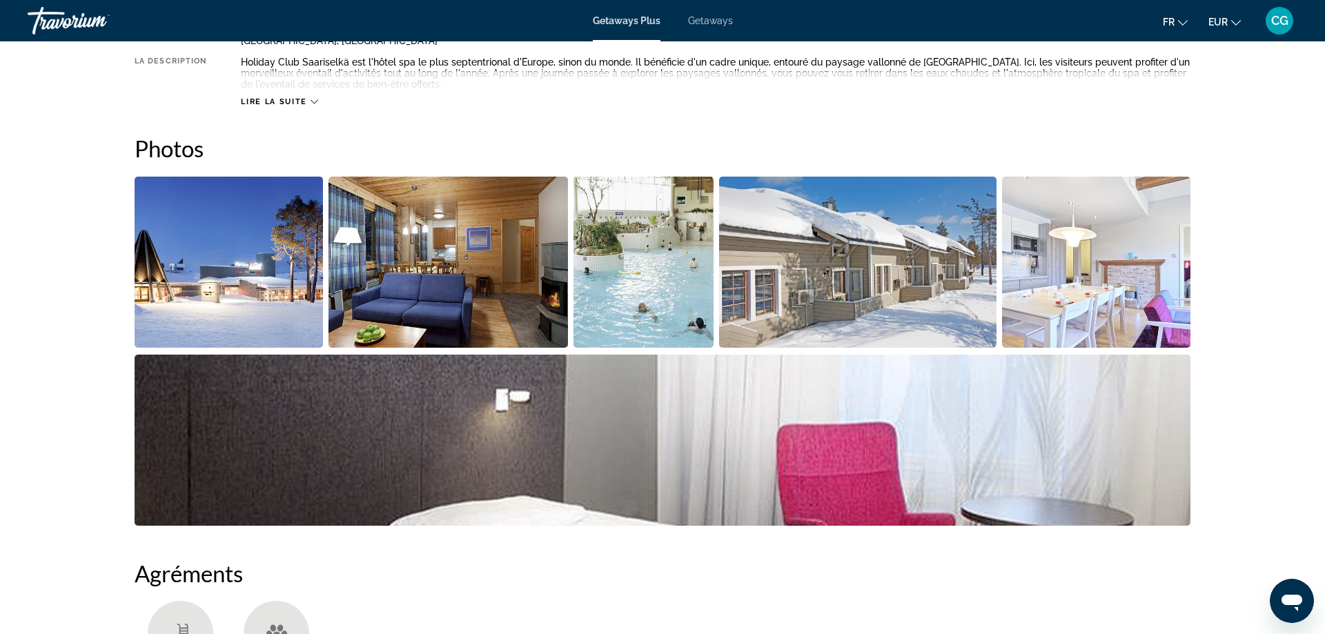
click at [268, 270] on img "Open full-screen image slider" at bounding box center [229, 262] width 188 height 171
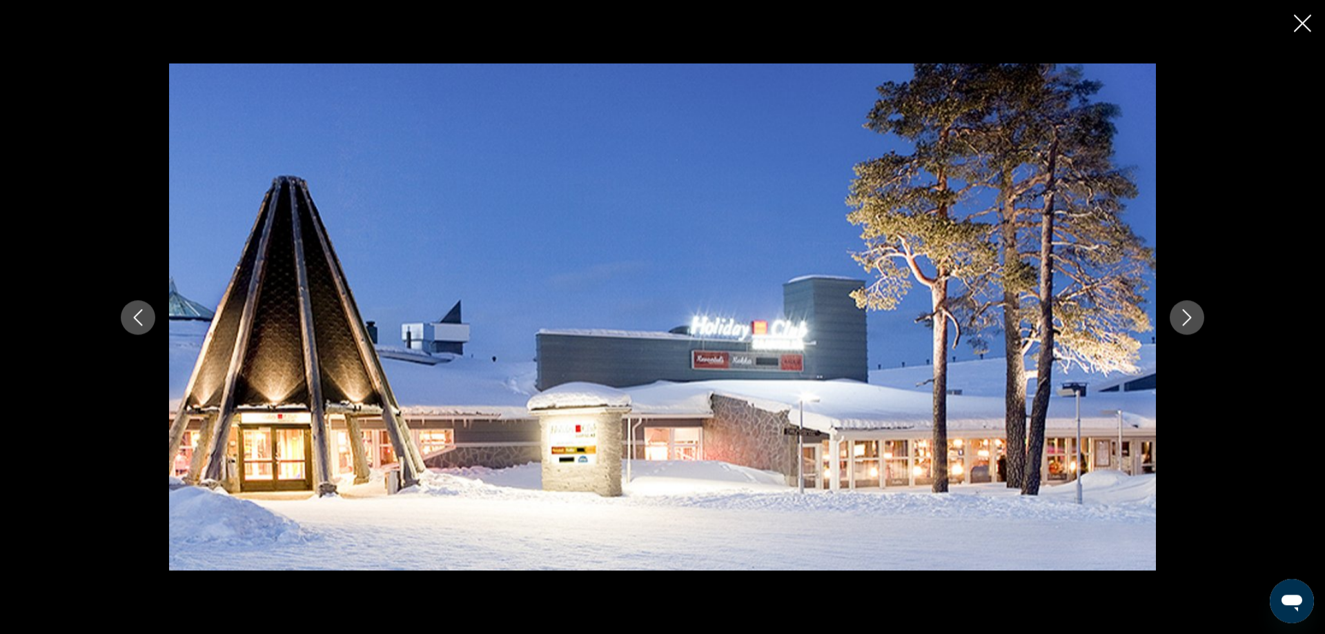
scroll to position [493, 0]
click at [1194, 318] on icon "Next image" at bounding box center [1187, 317] width 17 height 17
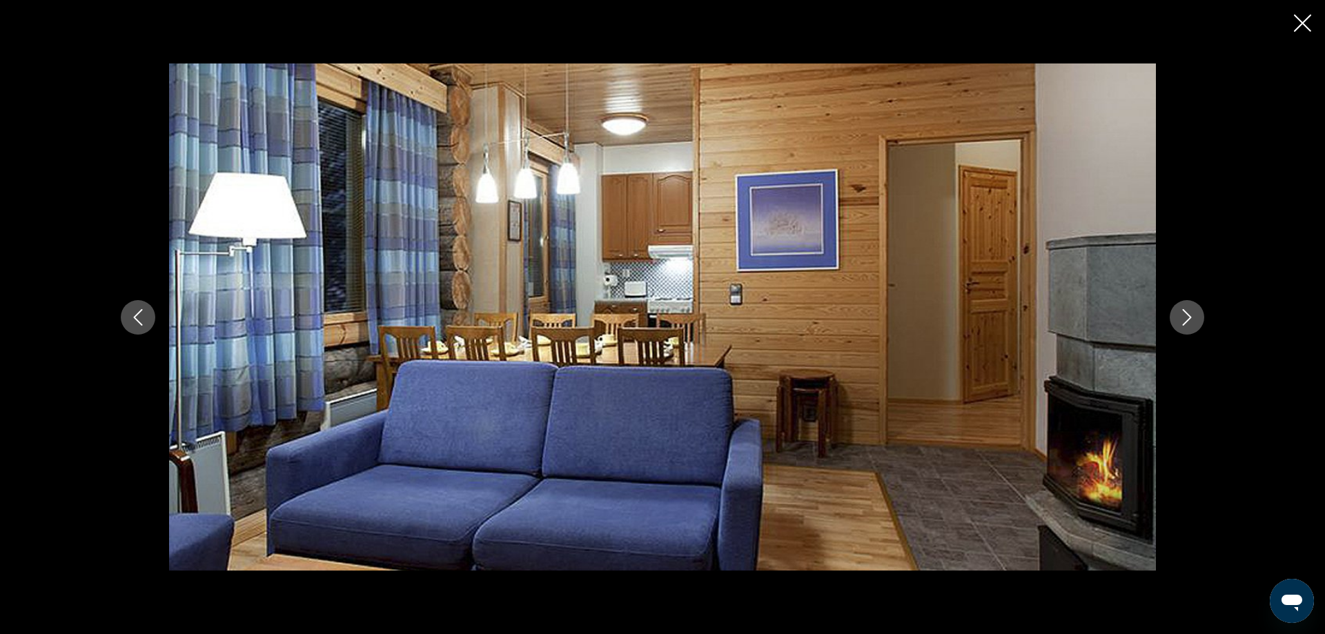
click at [1194, 318] on icon "Next image" at bounding box center [1187, 317] width 17 height 17
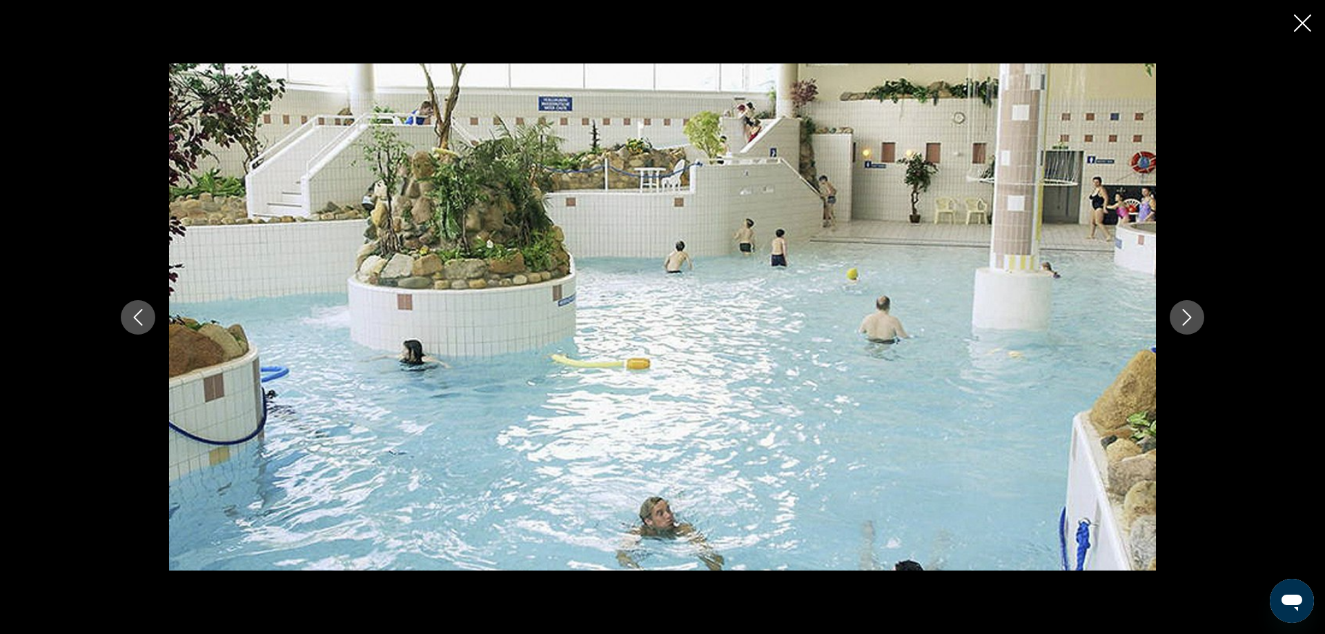
click at [1194, 318] on icon "Next image" at bounding box center [1187, 317] width 17 height 17
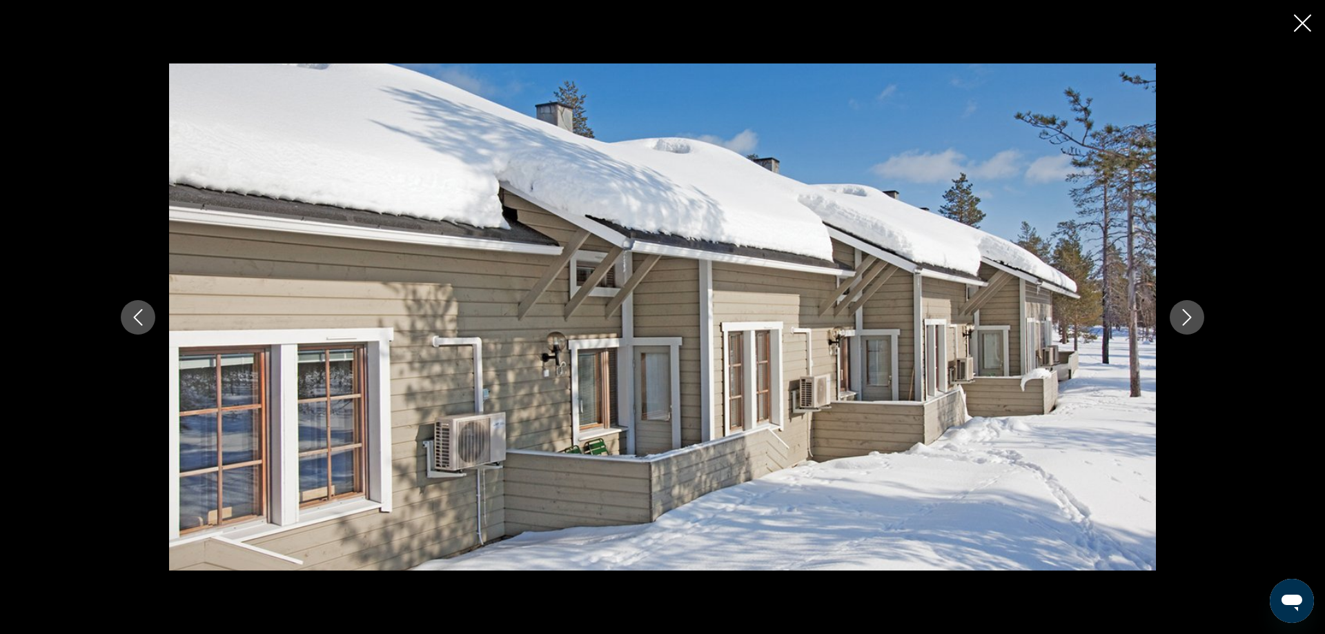
click at [1194, 318] on icon "Next image" at bounding box center [1187, 317] width 17 height 17
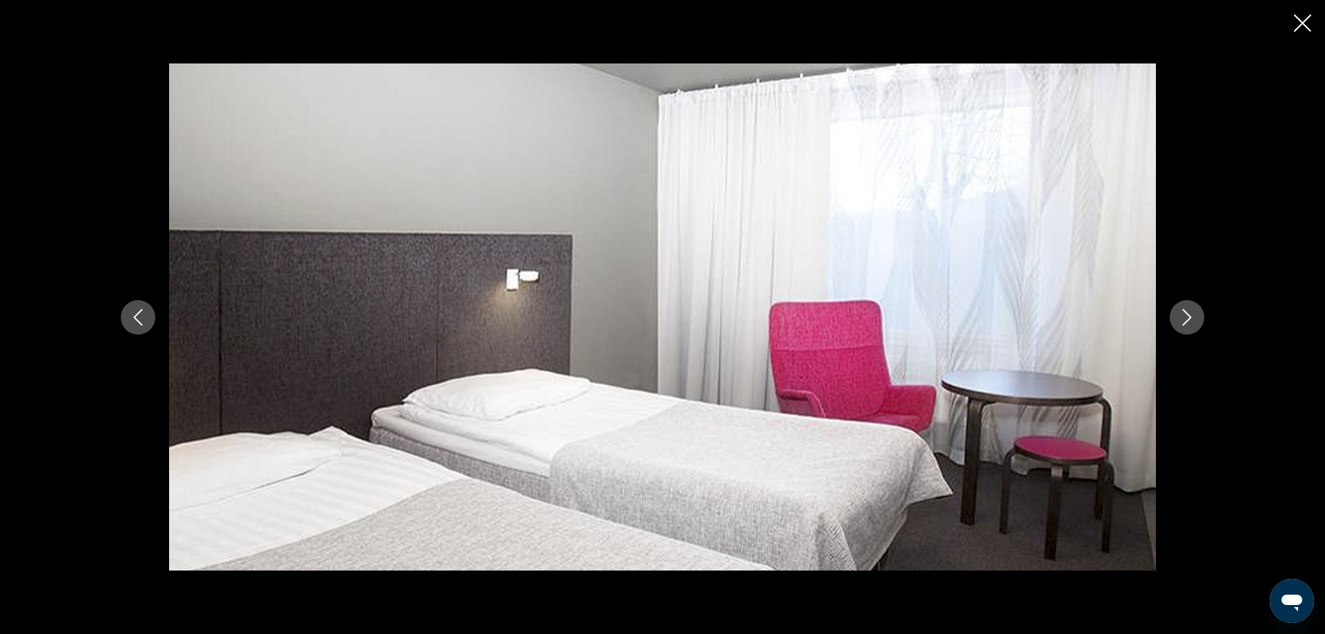
click at [1194, 318] on icon "Next image" at bounding box center [1187, 317] width 17 height 17
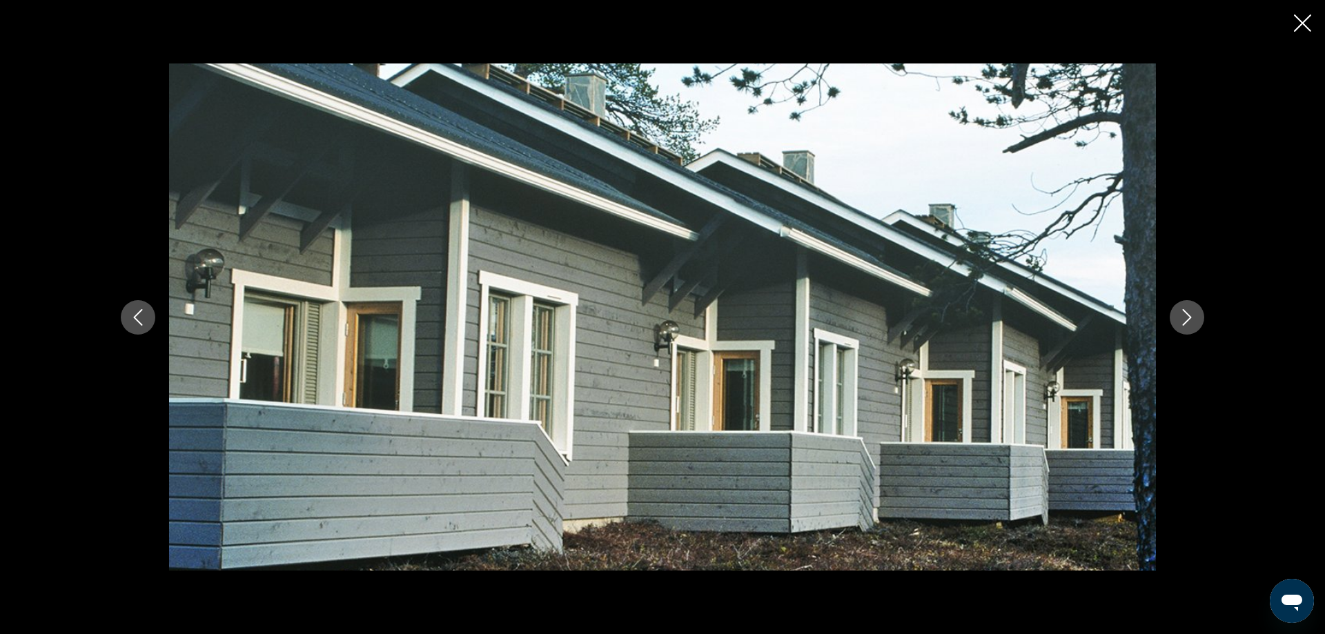
click at [1194, 318] on icon "Next image" at bounding box center [1187, 317] width 17 height 17
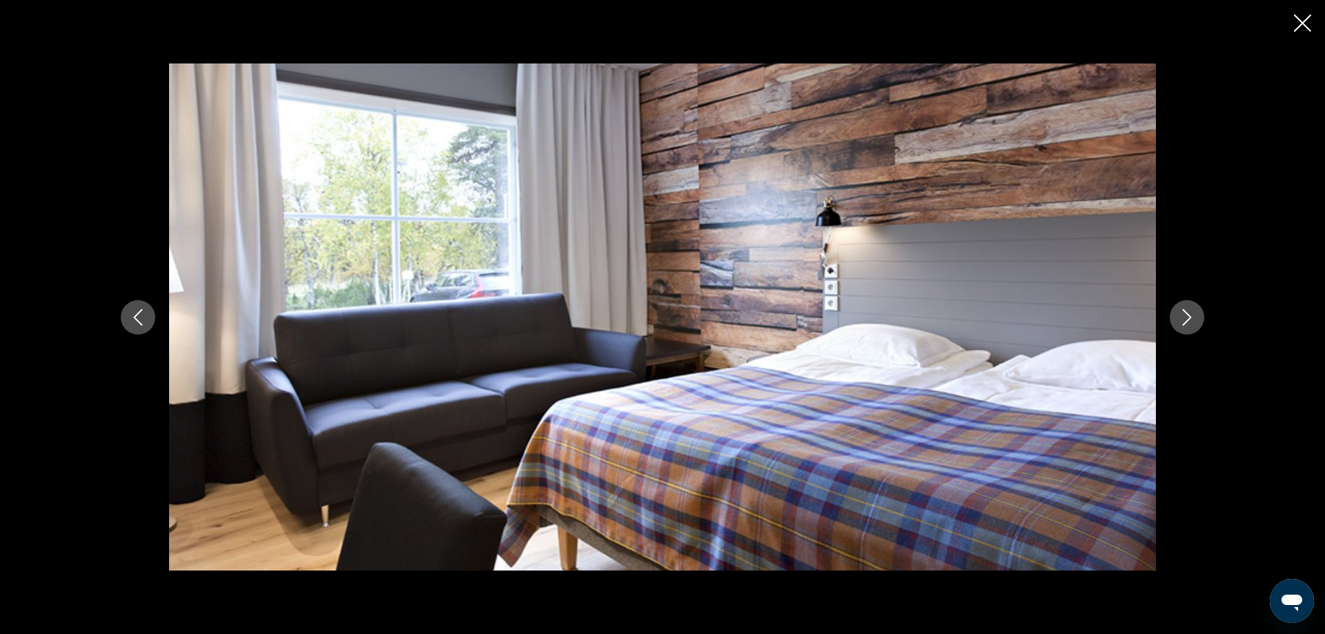
click at [1194, 318] on icon "Next image" at bounding box center [1187, 317] width 17 height 17
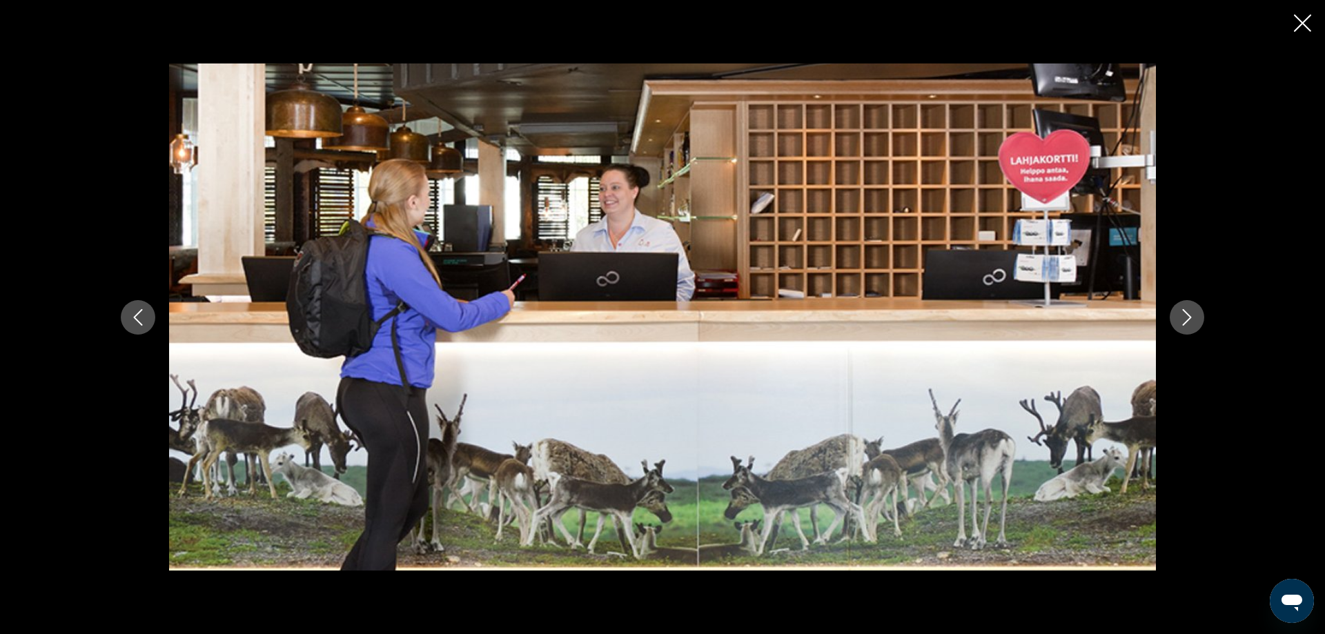
click at [1194, 318] on icon "Next image" at bounding box center [1187, 317] width 17 height 17
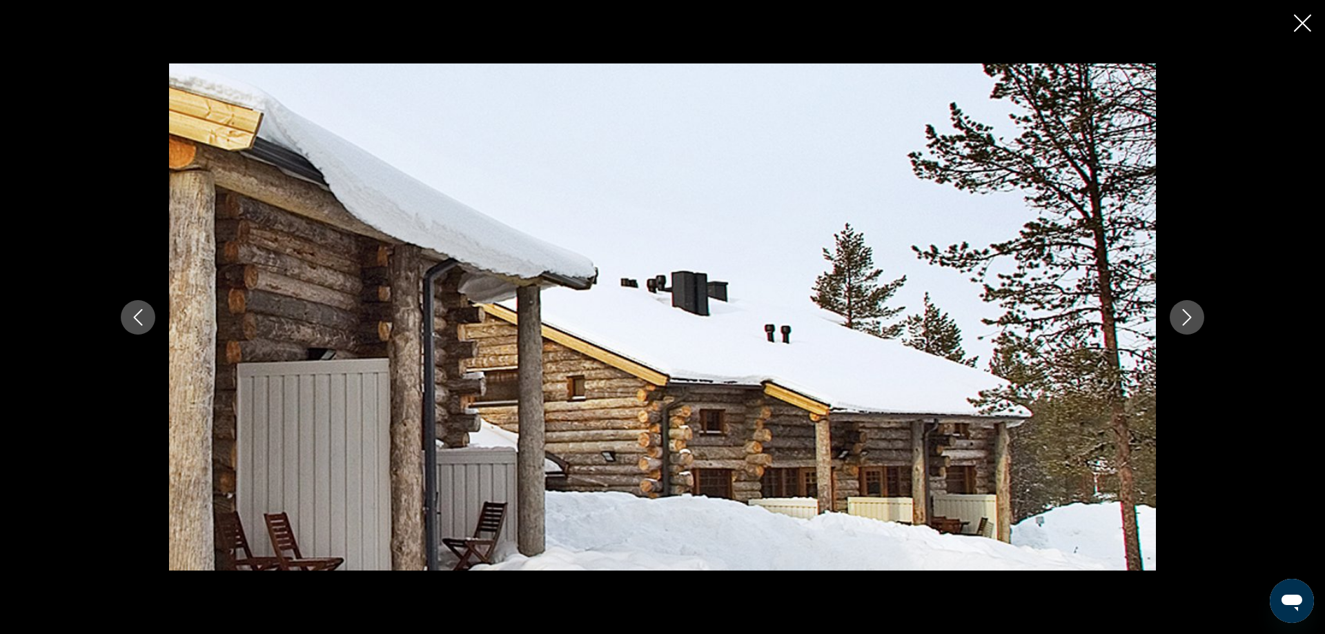
click at [1194, 318] on icon "Next image" at bounding box center [1187, 317] width 17 height 17
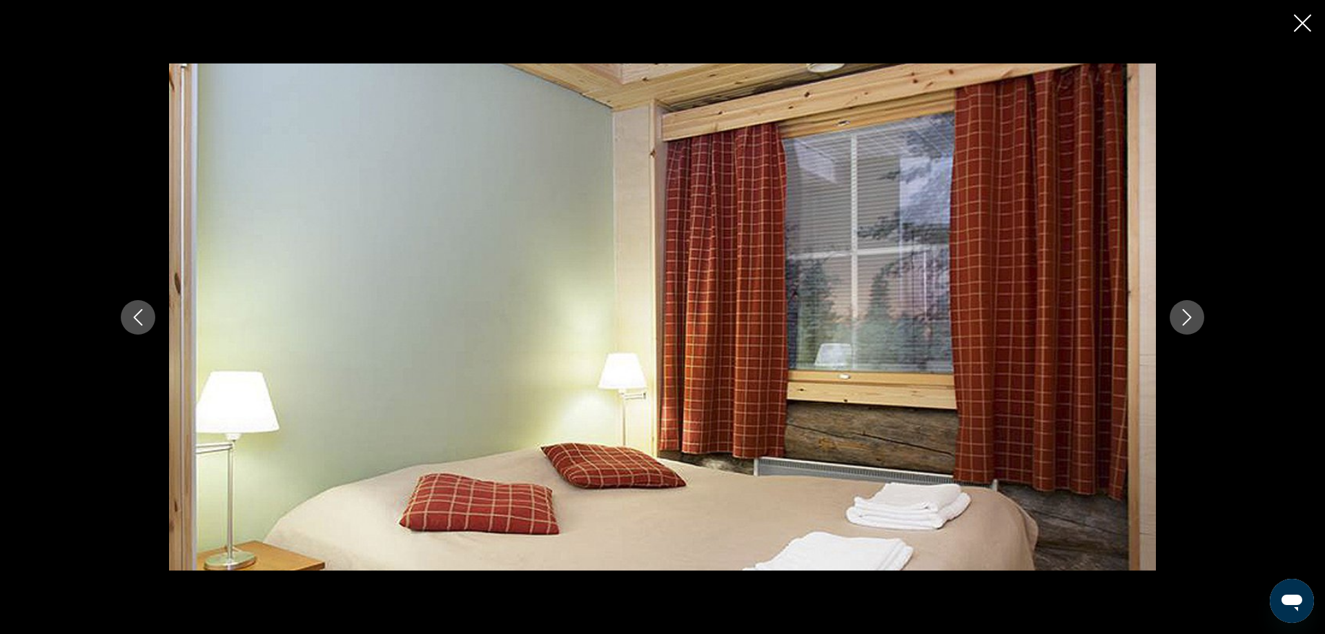
click at [1194, 316] on icon "Next image" at bounding box center [1187, 317] width 17 height 17
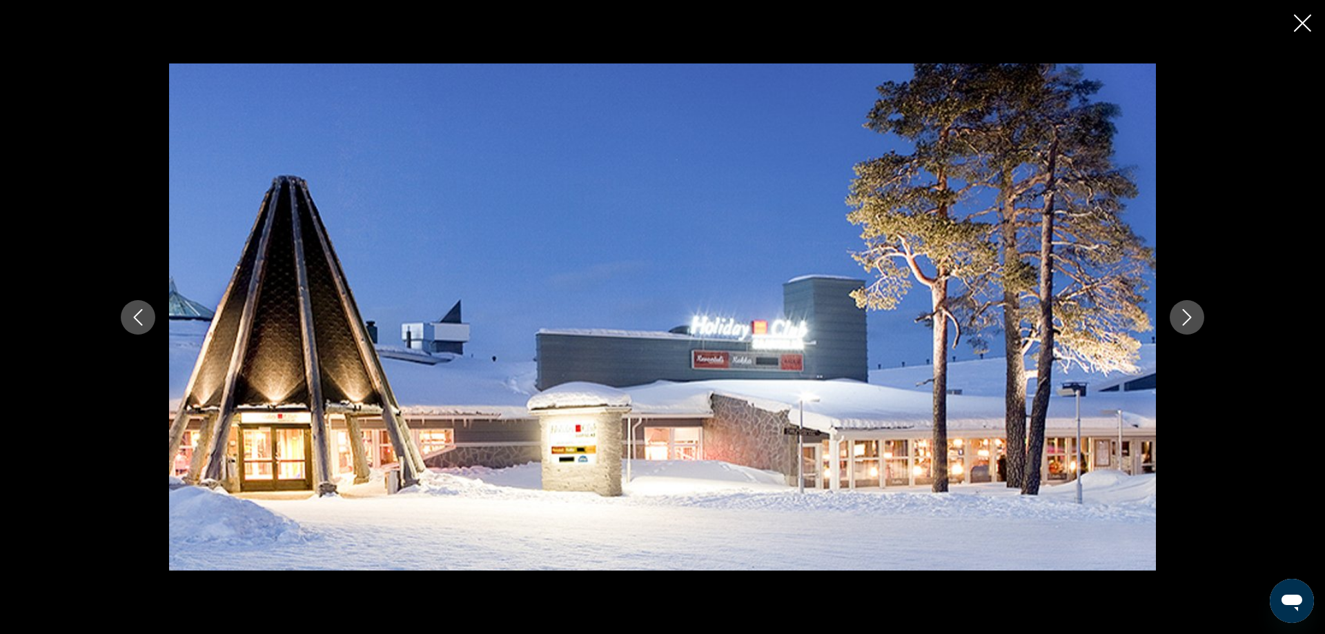
click at [1192, 315] on icon "Next image" at bounding box center [1187, 317] width 17 height 17
